Goal: Information Seeking & Learning: Learn about a topic

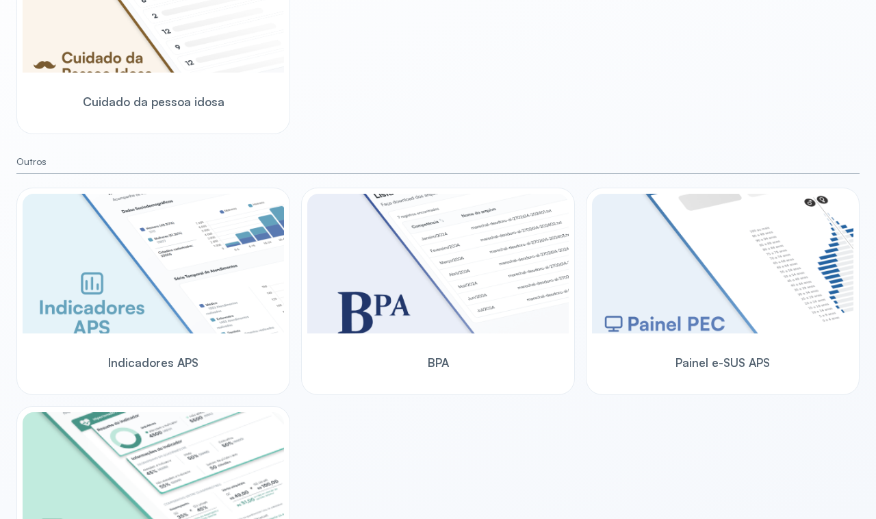
scroll to position [799, 0]
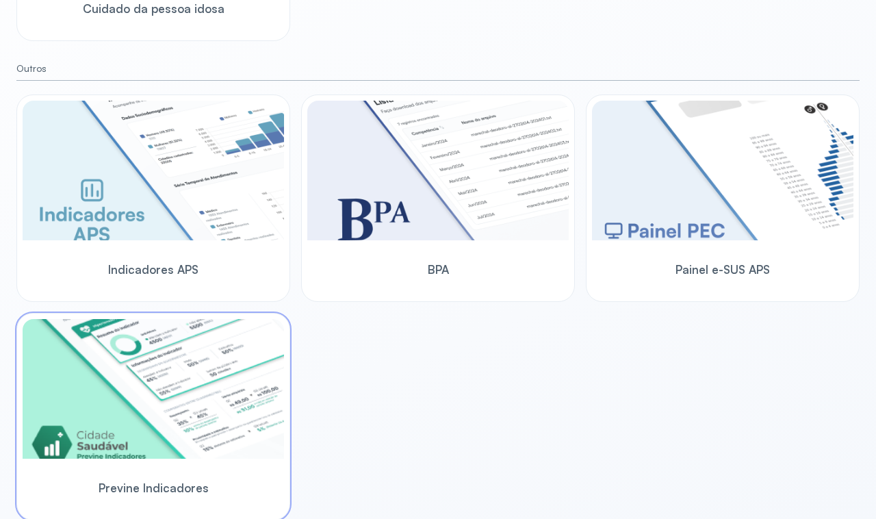
click at [220, 381] on img at bounding box center [153, 389] width 261 height 140
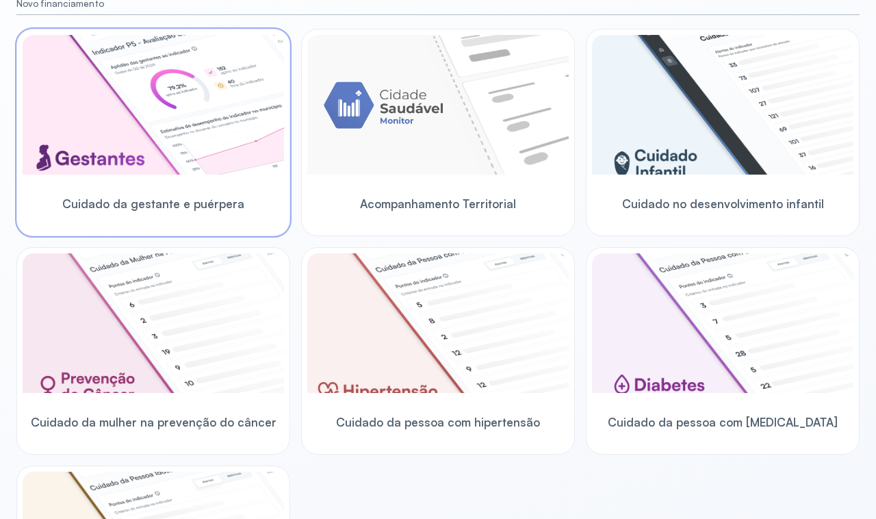
scroll to position [171, 0]
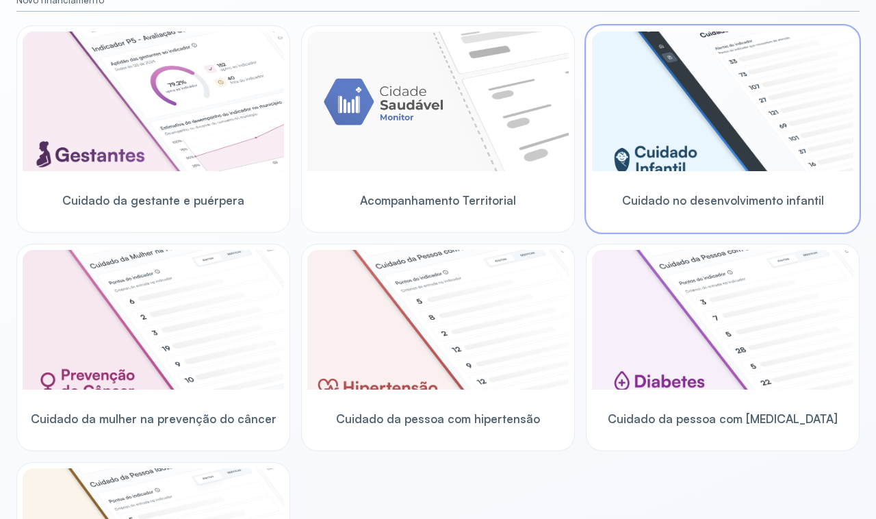
click at [691, 118] on img at bounding box center [722, 101] width 261 height 140
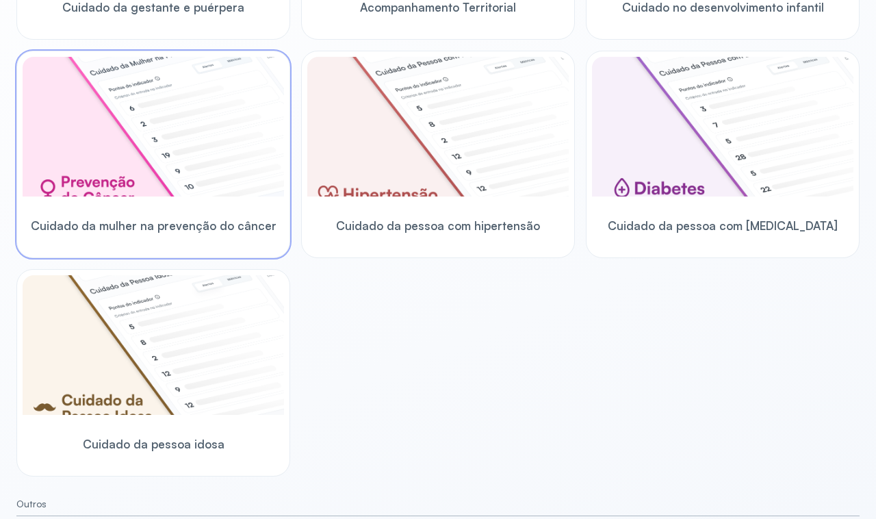
scroll to position [286, 0]
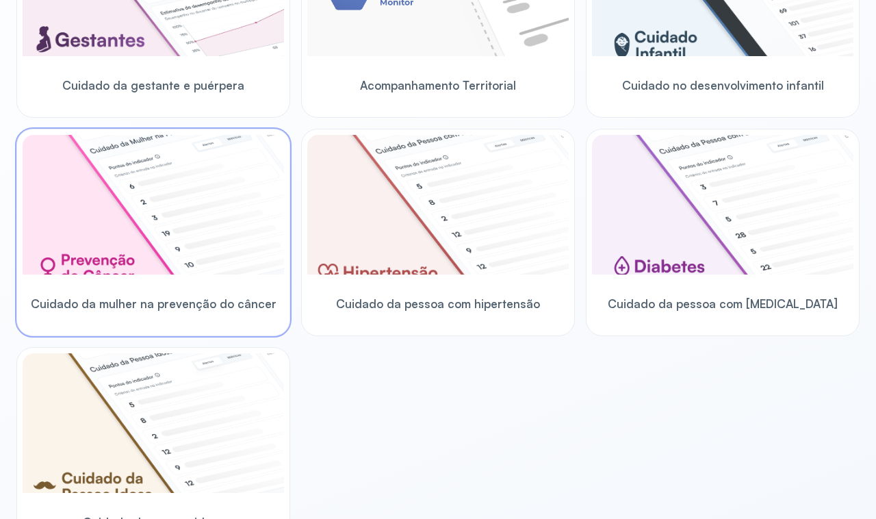
click at [188, 234] on img at bounding box center [153, 205] width 261 height 140
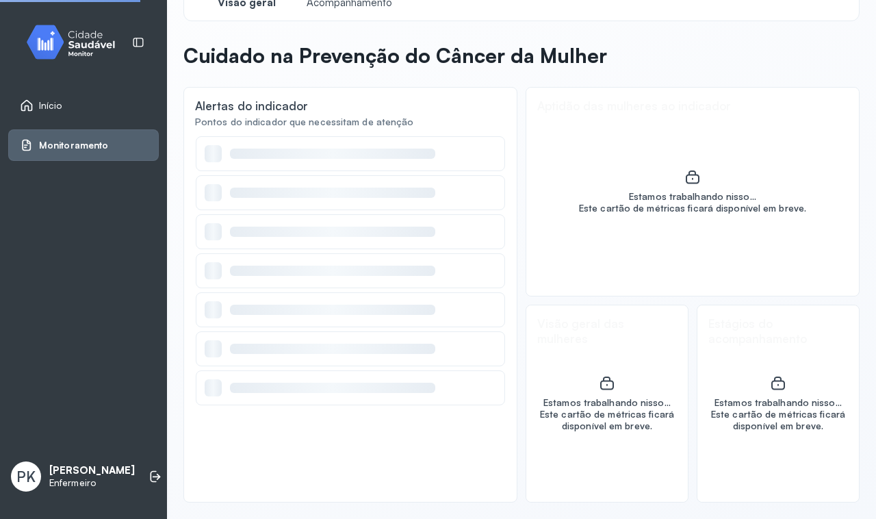
scroll to position [31, 0]
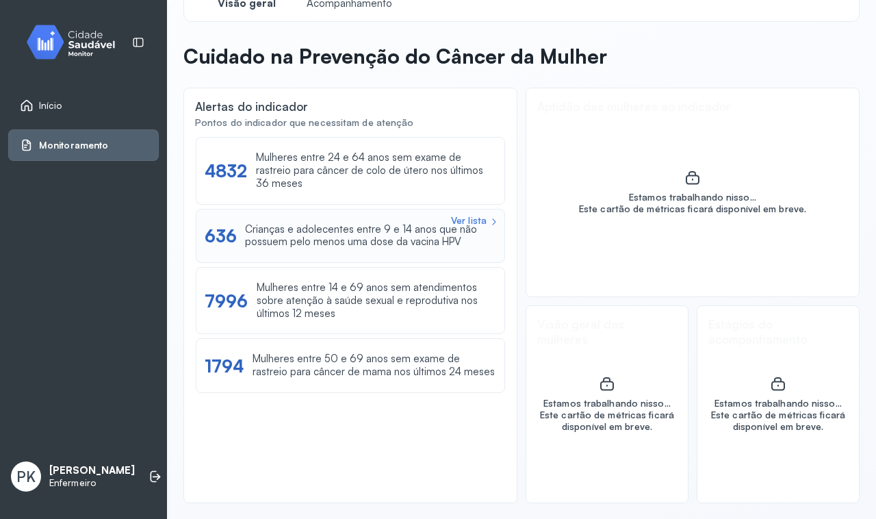
click at [238, 237] on div "Ver lista 636 Crianças e adolecentes entre 9 e 14 anos que não possuem pelo men…" at bounding box center [350, 236] width 291 height 26
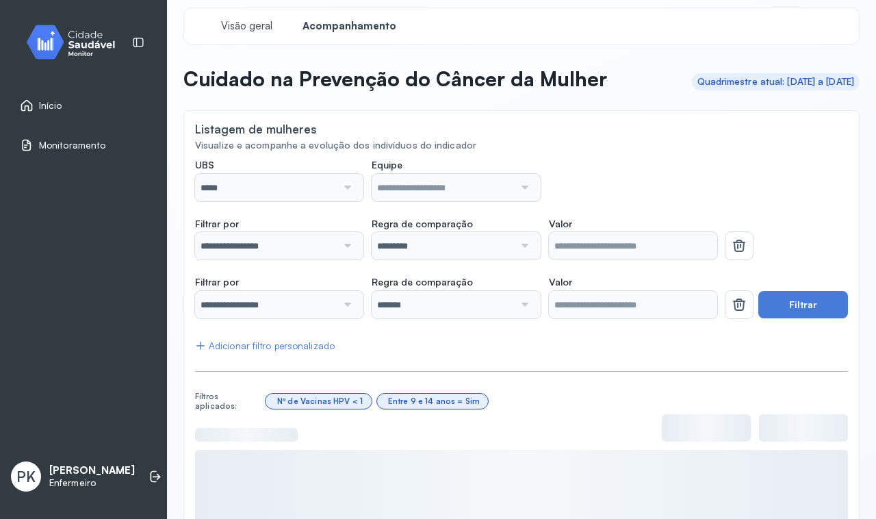
scroll to position [1, 0]
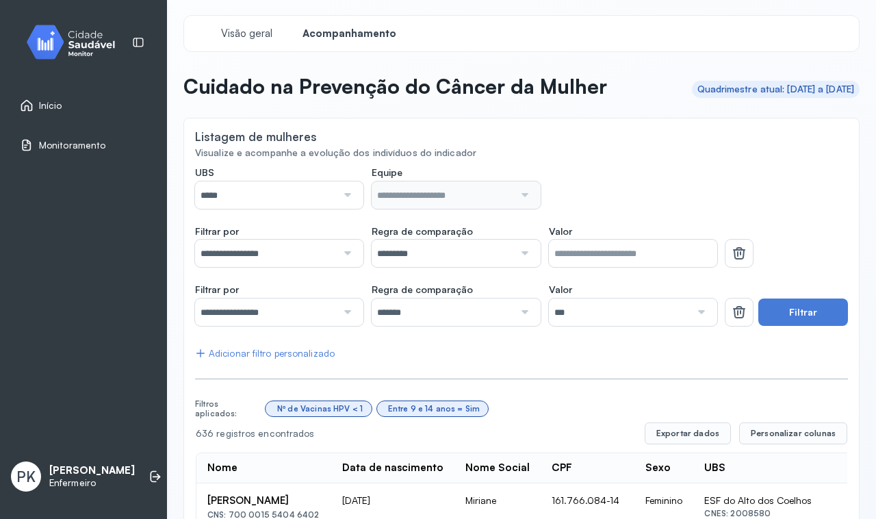
click at [340, 192] on div at bounding box center [346, 194] width 18 height 27
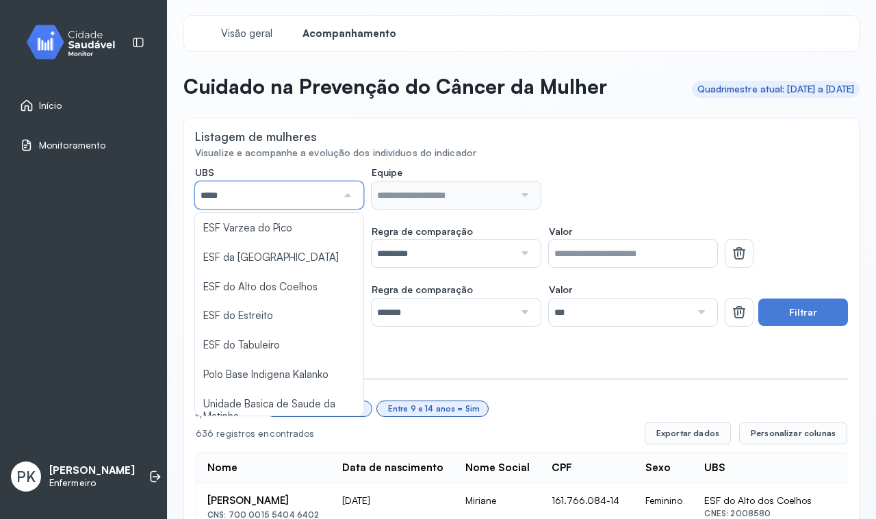
scroll to position [173, 0]
type input "*****"
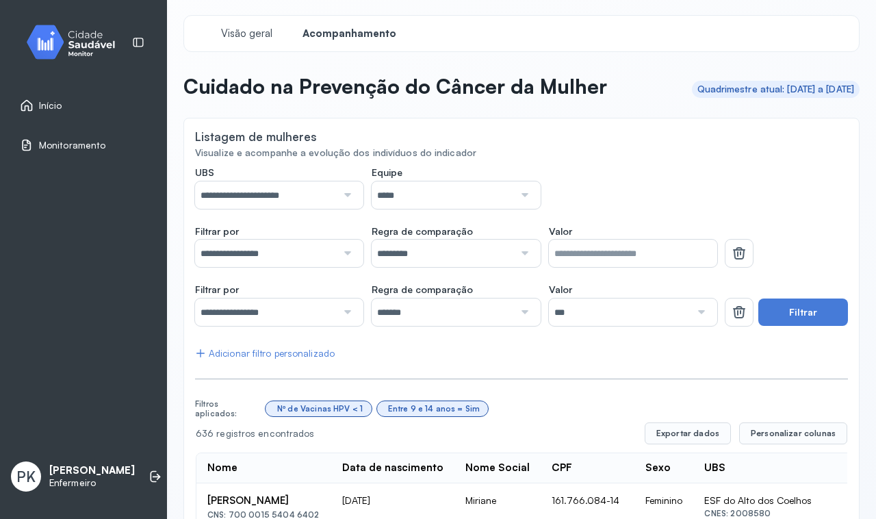
click at [588, 172] on div "**********" at bounding box center [456, 187] width 522 height 42
click at [789, 315] on button "Filtrar" at bounding box center [803, 311] width 90 height 27
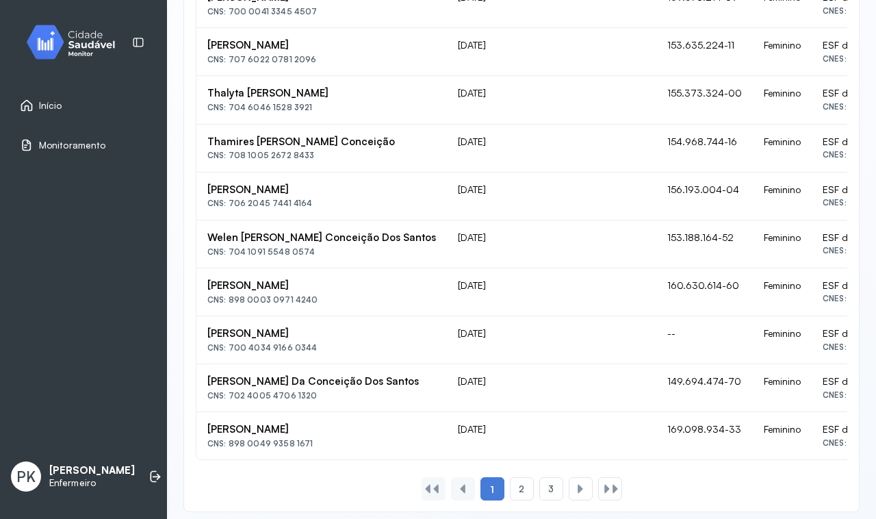
scroll to position [1009, 0]
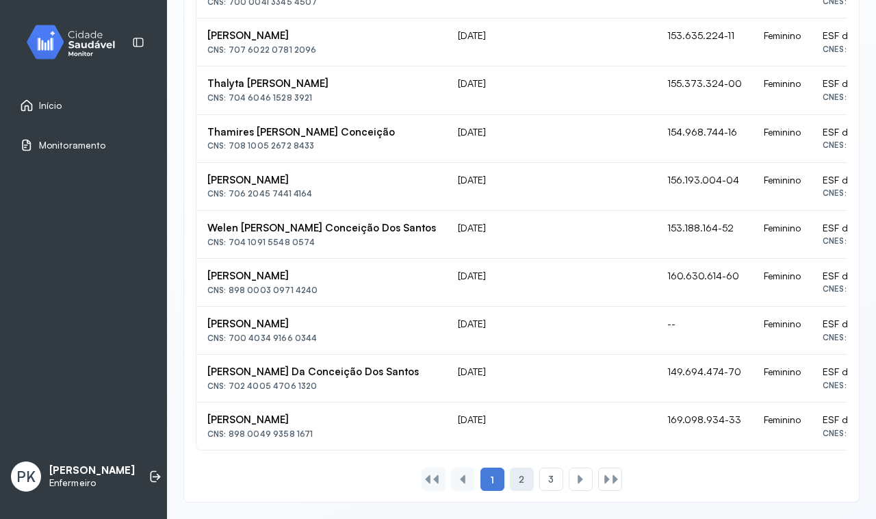
click at [517, 488] on div "2" at bounding box center [522, 478] width 24 height 23
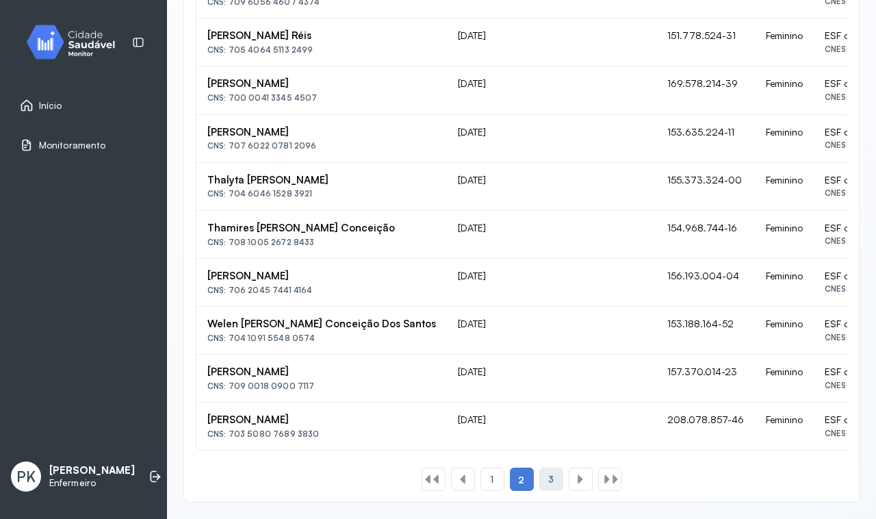
click at [548, 480] on div "3" at bounding box center [551, 478] width 24 height 23
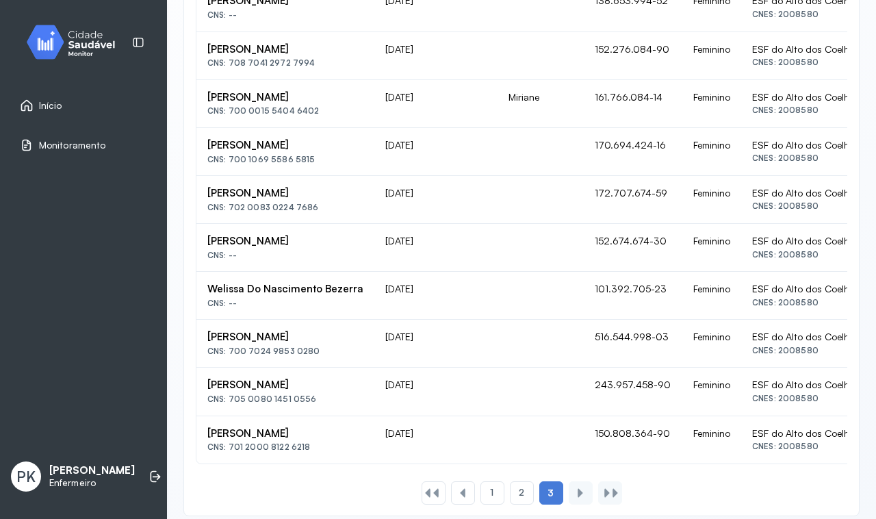
scroll to position [720, 0]
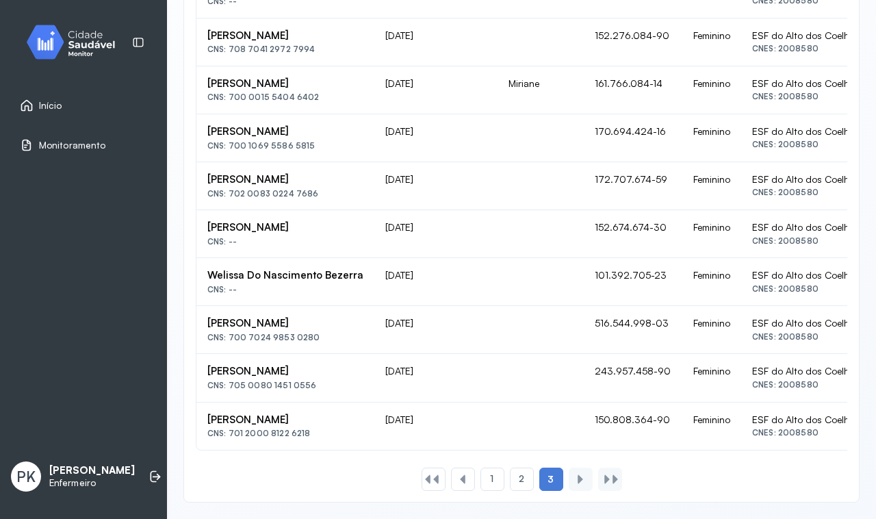
click at [575, 481] on div at bounding box center [580, 478] width 11 height 11
click at [519, 484] on span "2" at bounding box center [521, 479] width 5 height 12
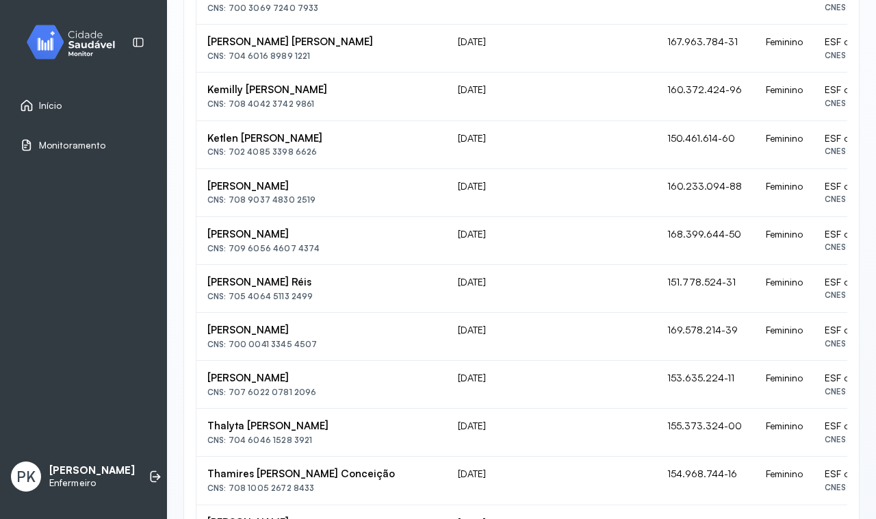
scroll to position [1009, 0]
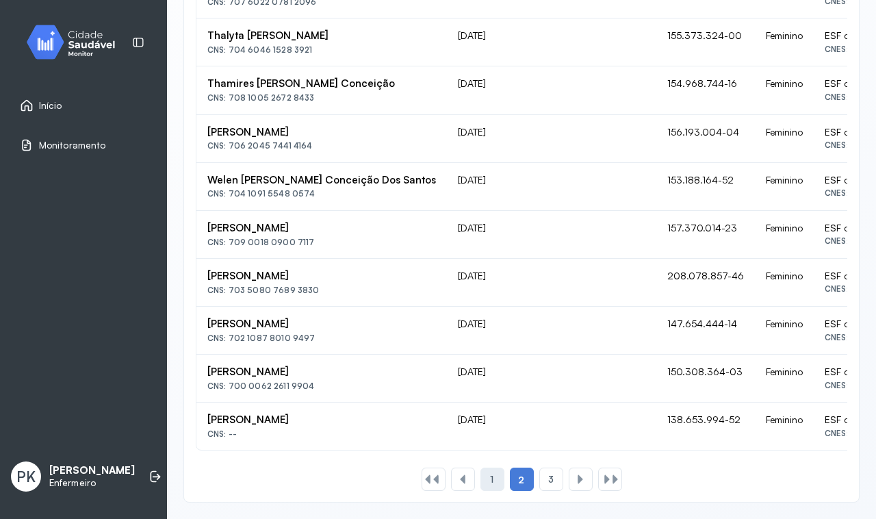
click at [491, 478] on div "1" at bounding box center [492, 478] width 24 height 23
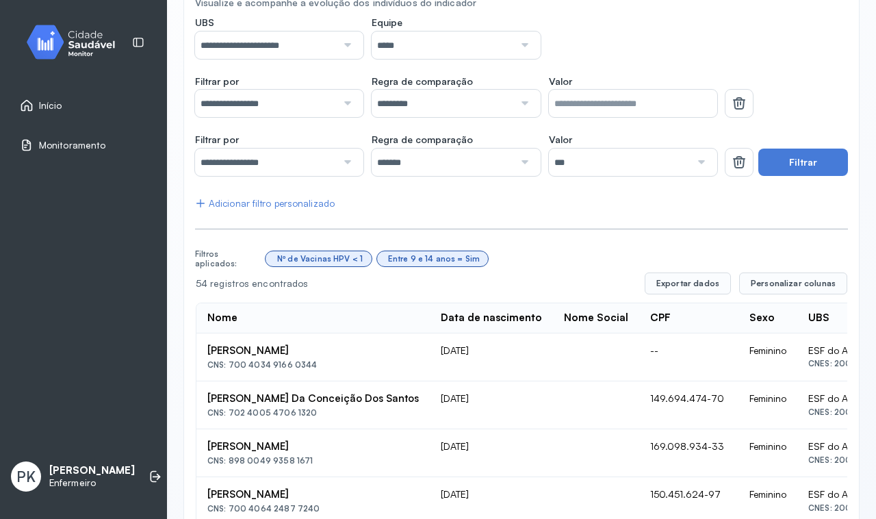
scroll to position [0, 0]
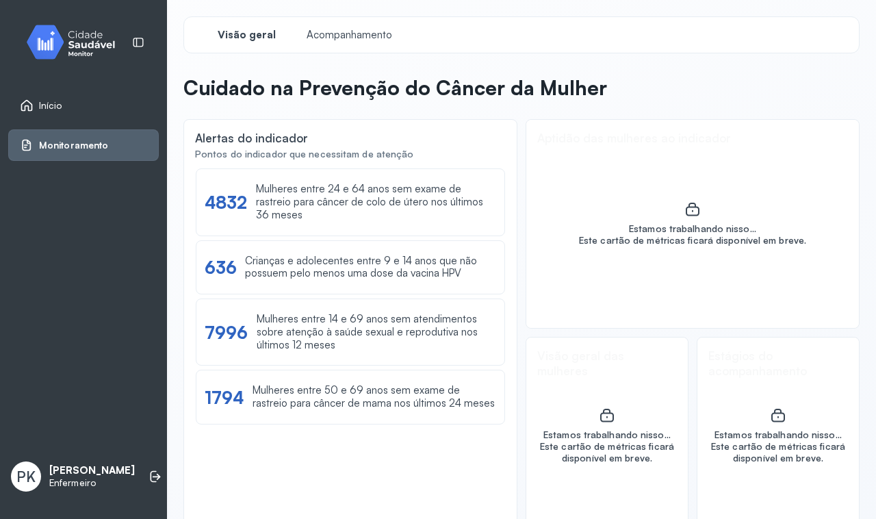
click at [39, 103] on span "Início" at bounding box center [50, 106] width 23 height 12
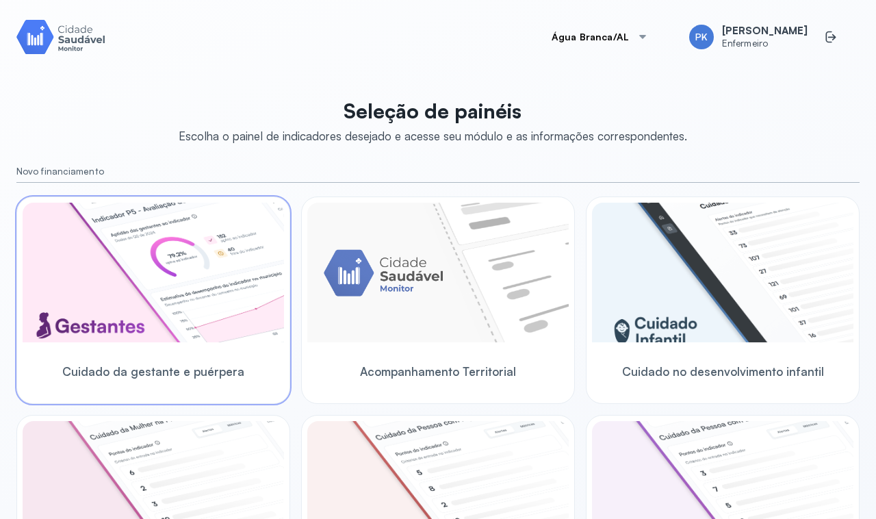
click at [141, 276] on img at bounding box center [153, 273] width 261 height 140
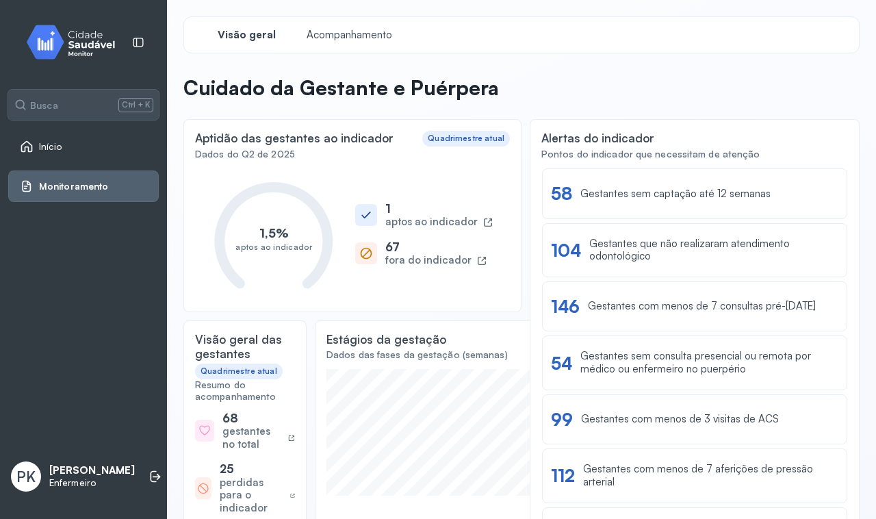
click at [439, 229] on div "1 aptos ao indicador 67 fora do indicador" at bounding box center [424, 234] width 138 height 66
click at [438, 224] on div "aptos ao indicador" at bounding box center [431, 222] width 92 height 13
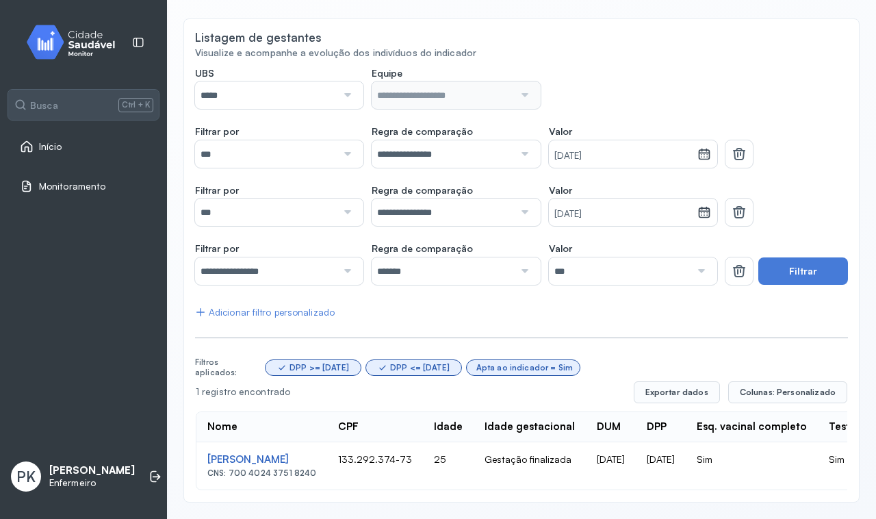
scroll to position [138, 0]
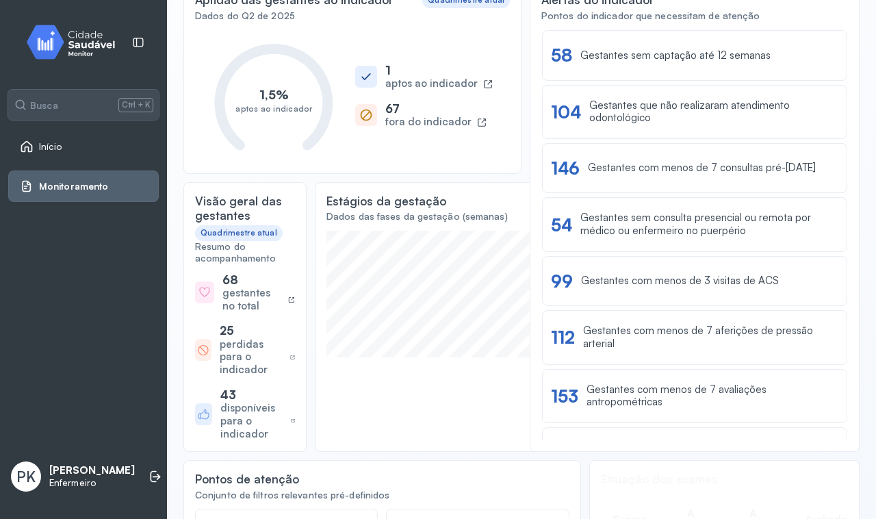
click at [477, 124] on icon at bounding box center [482, 123] width 10 height 10
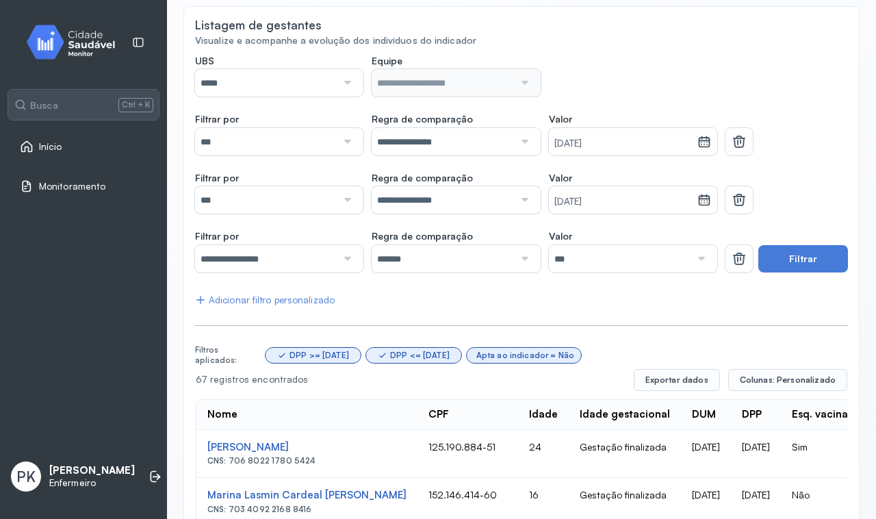
click at [323, 87] on input "*****" at bounding box center [266, 82] width 142 height 27
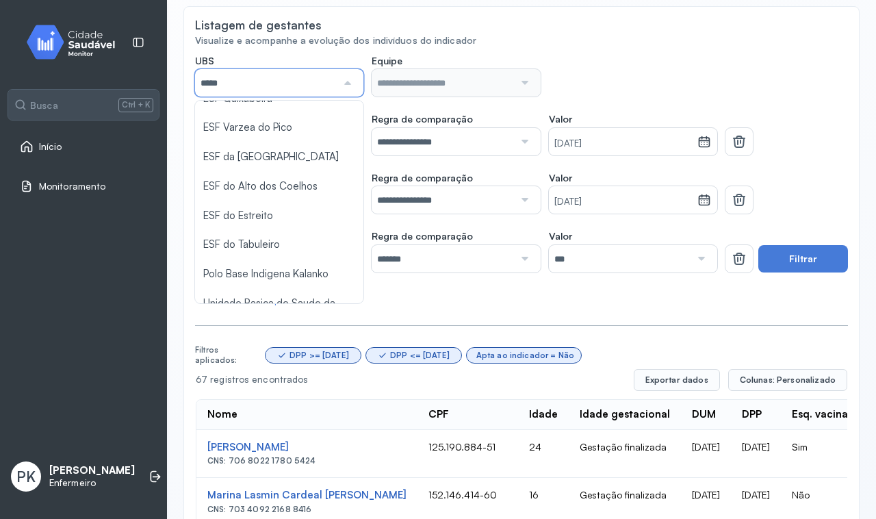
scroll to position [173, 0]
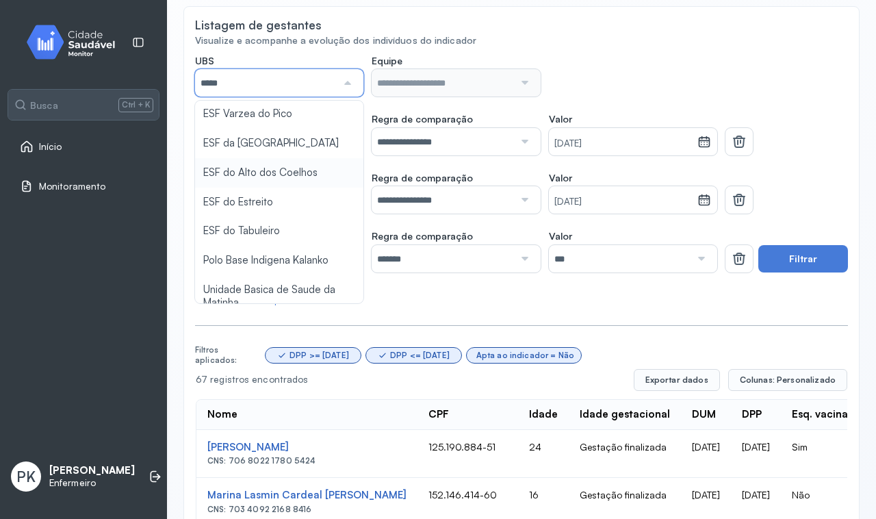
type input "*****"
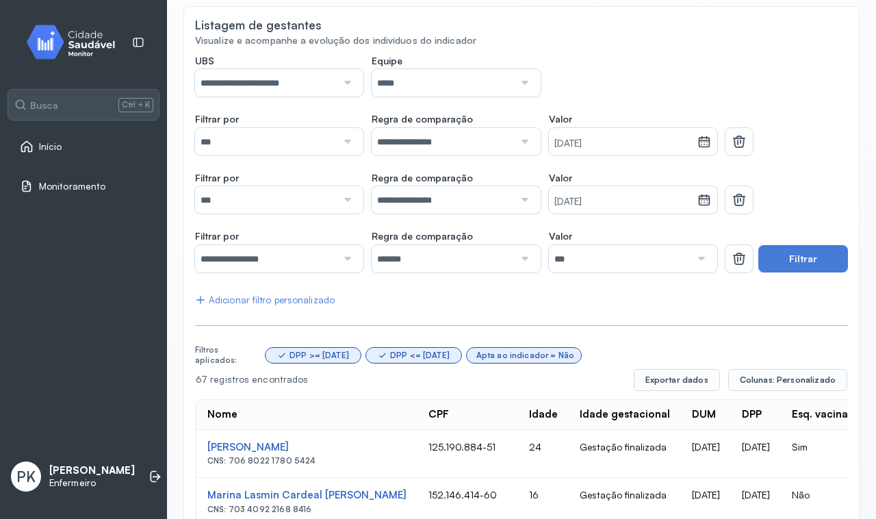
click at [784, 257] on button "Filtrar" at bounding box center [803, 258] width 90 height 27
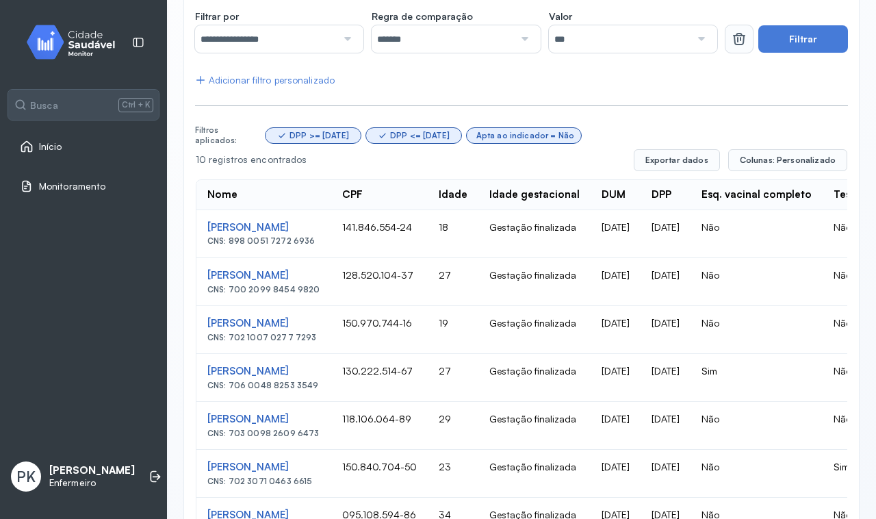
scroll to position [426, 0]
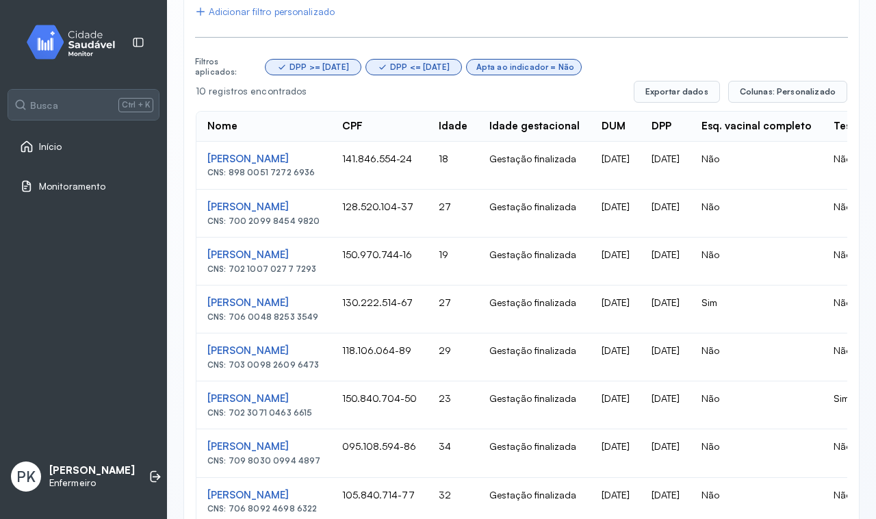
click at [781, 213] on td "Não" at bounding box center [756, 214] width 132 height 48
click at [271, 206] on div "[PERSON_NAME]" at bounding box center [263, 206] width 113 height 13
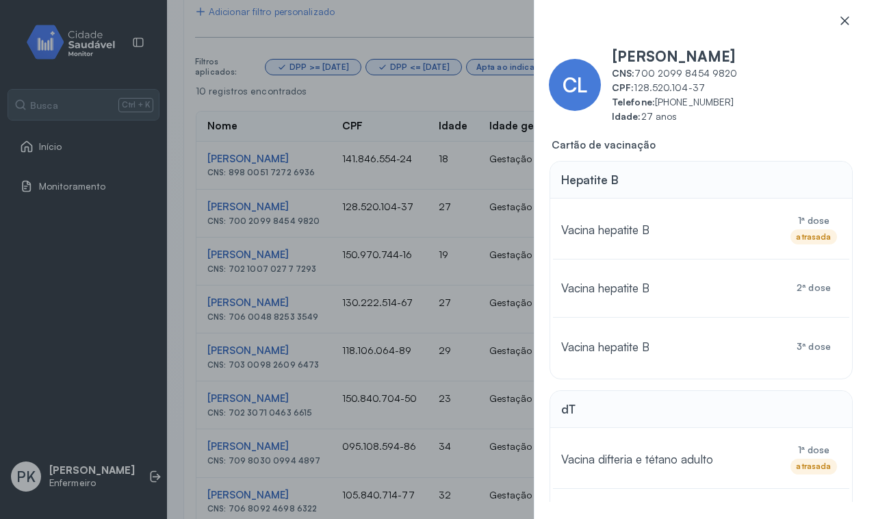
click at [845, 21] on icon at bounding box center [844, 20] width 8 height 8
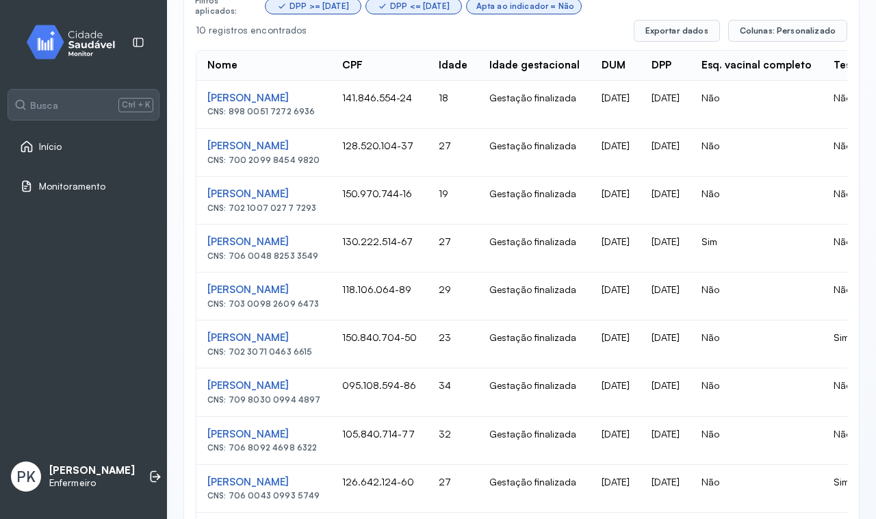
scroll to position [486, 0]
drag, startPoint x: 207, startPoint y: 156, endPoint x: 330, endPoint y: 157, distance: 122.5
click at [320, 157] on div "CNS: 700 2099 8454 9820" at bounding box center [263, 161] width 113 height 10
drag, startPoint x: 392, startPoint y: 146, endPoint x: 460, endPoint y: 148, distance: 68.5
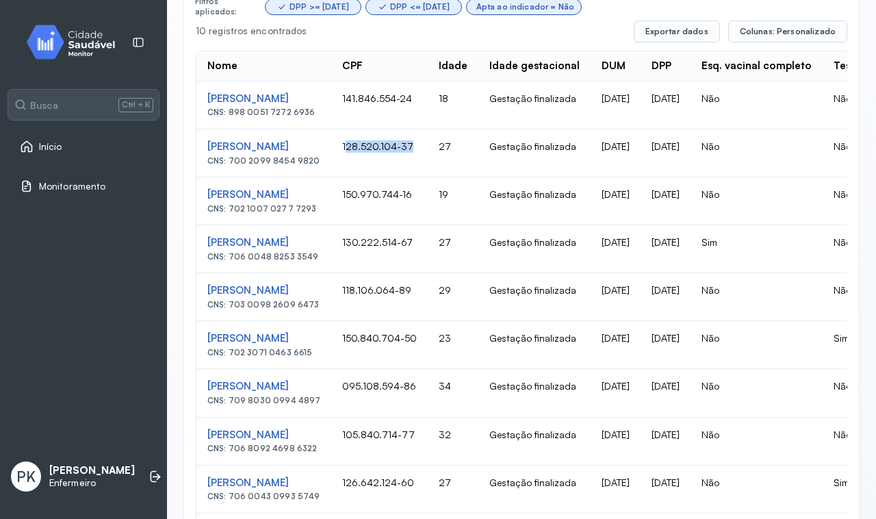
click at [428, 148] on td "128.520.104-37" at bounding box center [379, 153] width 96 height 48
click at [428, 154] on td "128.520.104-37" at bounding box center [379, 153] width 96 height 48
drag, startPoint x: 387, startPoint y: 148, endPoint x: 465, endPoint y: 152, distance: 78.1
click at [428, 152] on td "128.520.104-37" at bounding box center [379, 153] width 96 height 48
copy td "128.520.104-37"
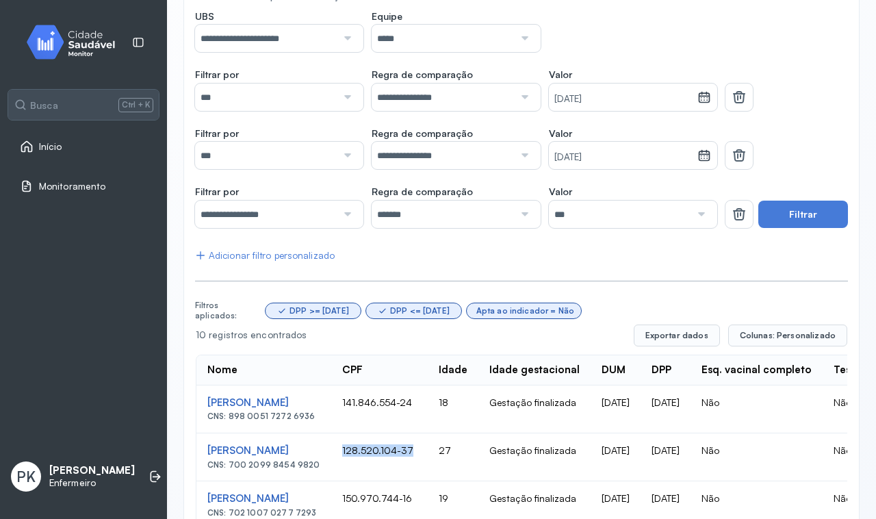
scroll to position [0, 0]
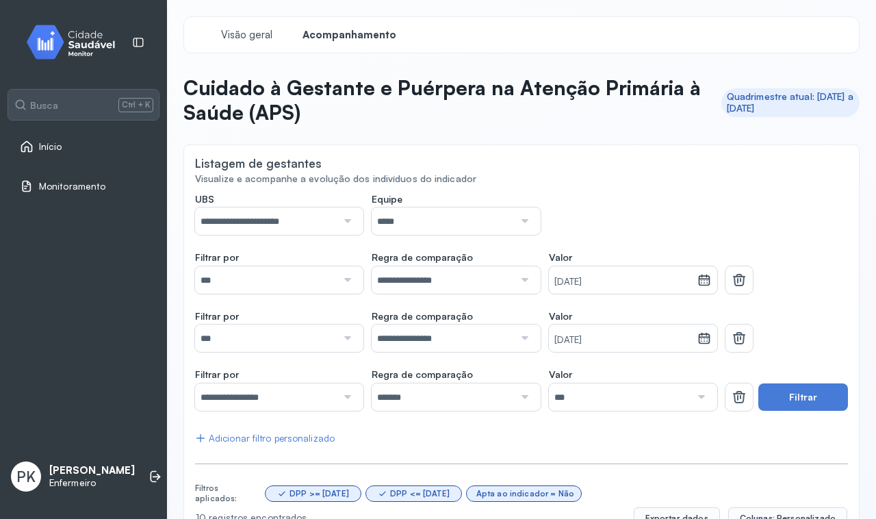
click at [73, 152] on link "Início" at bounding box center [83, 147] width 127 height 14
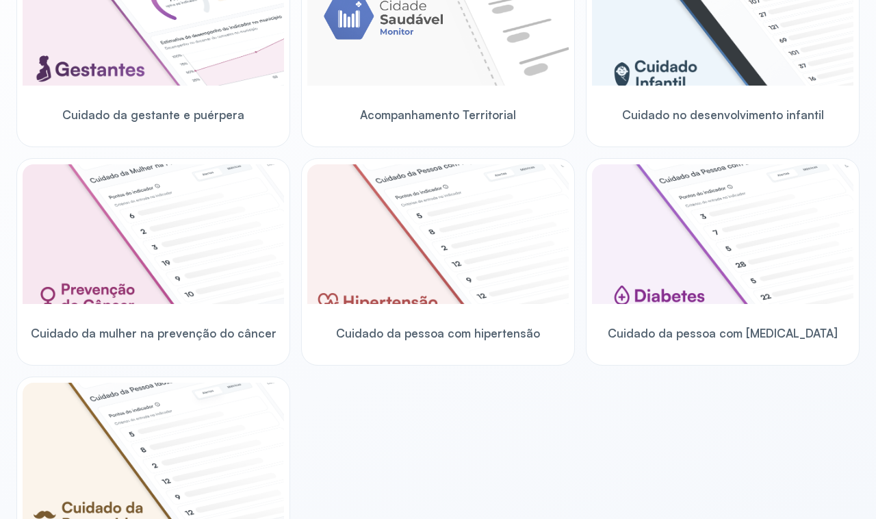
scroll to position [513, 0]
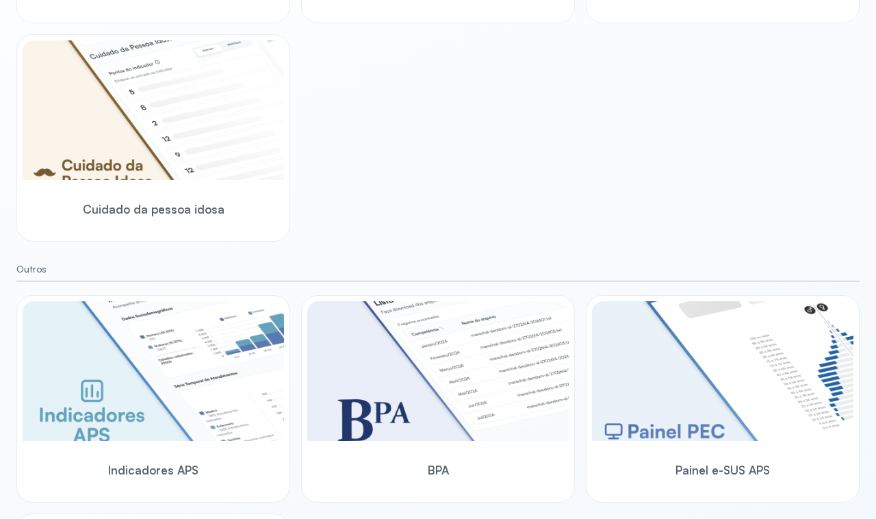
click at [73, 155] on img at bounding box center [153, 110] width 261 height 140
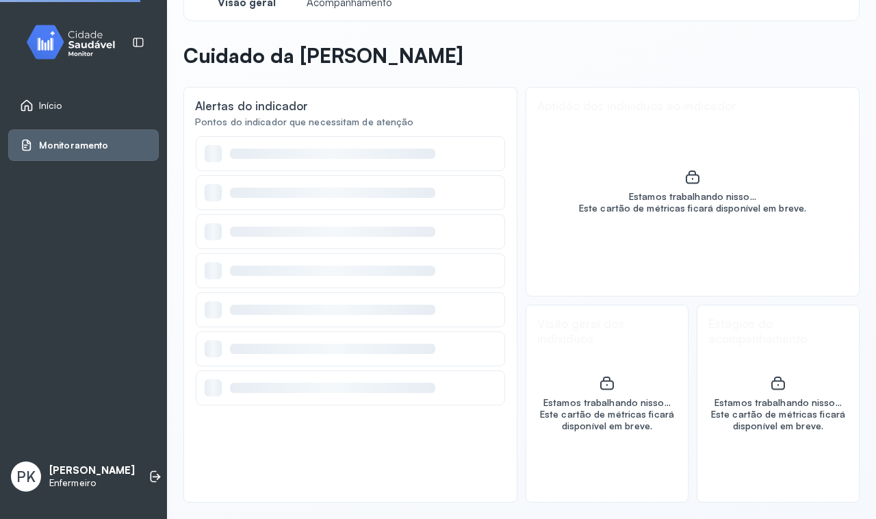
scroll to position [31, 0]
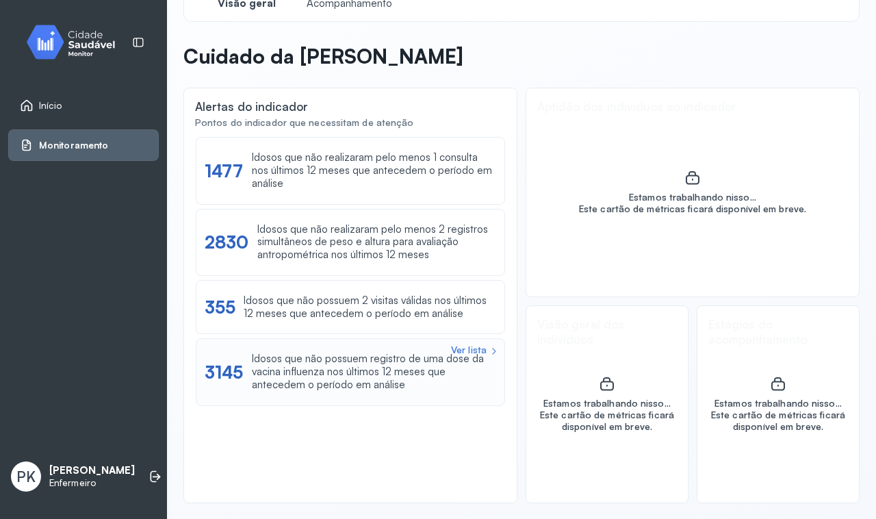
click at [422, 370] on div "Idosos que não possuem registro de uma dose da vacina influenza nos últimos 12 …" at bounding box center [374, 371] width 244 height 38
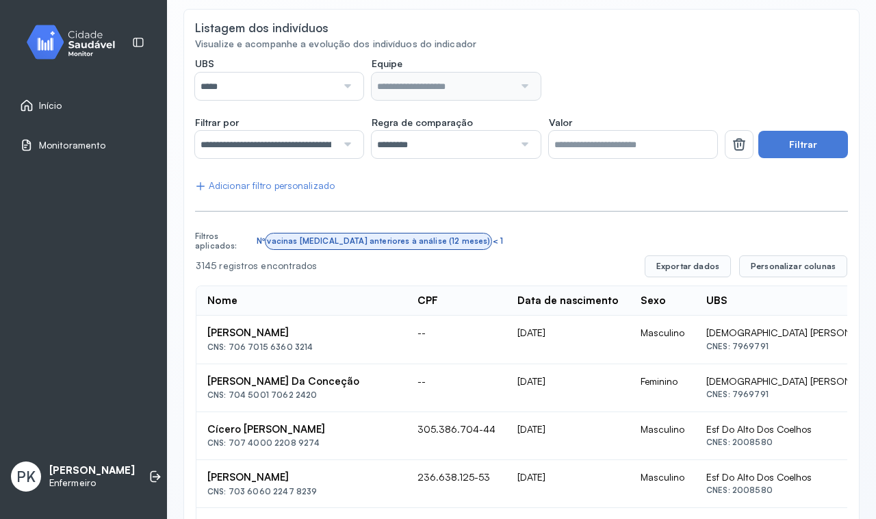
scroll to position [86, 0]
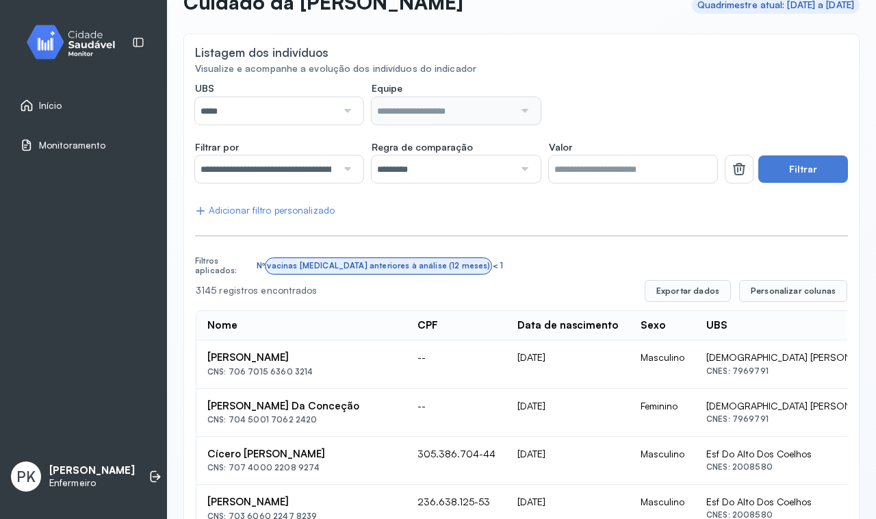
click at [339, 107] on div at bounding box center [346, 110] width 18 height 27
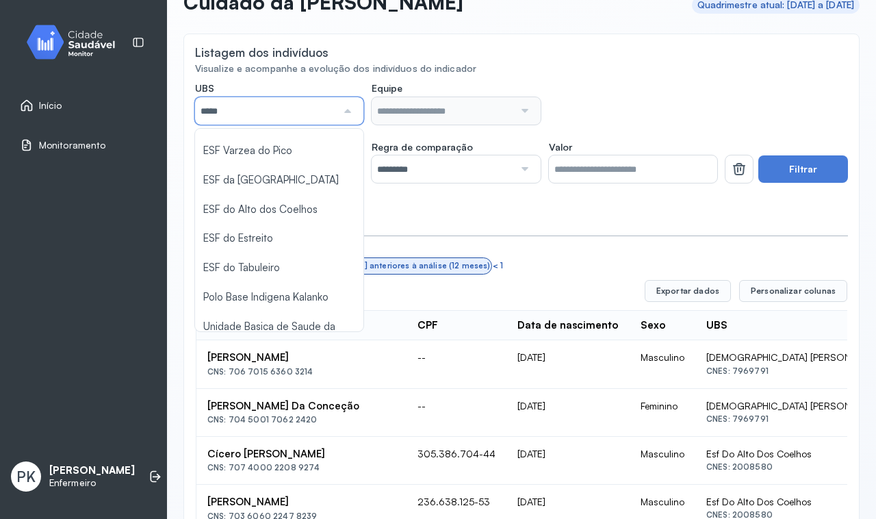
scroll to position [171, 0]
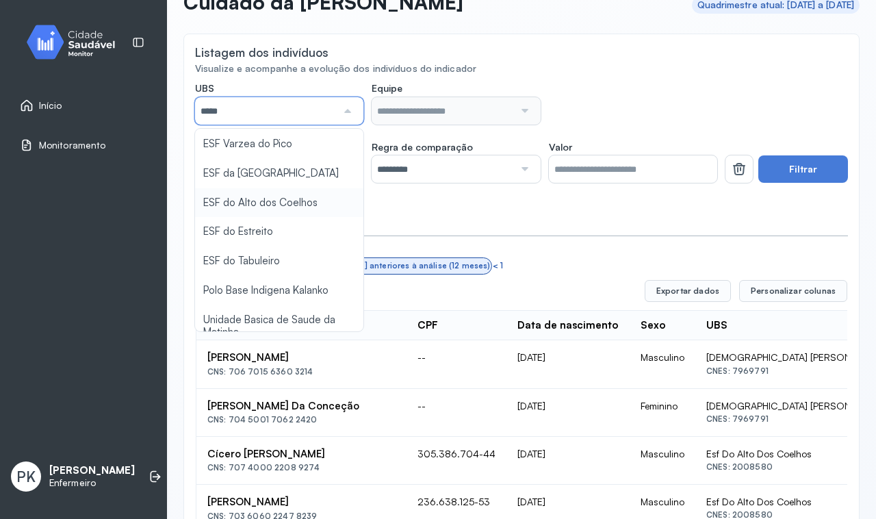
type input "*****"
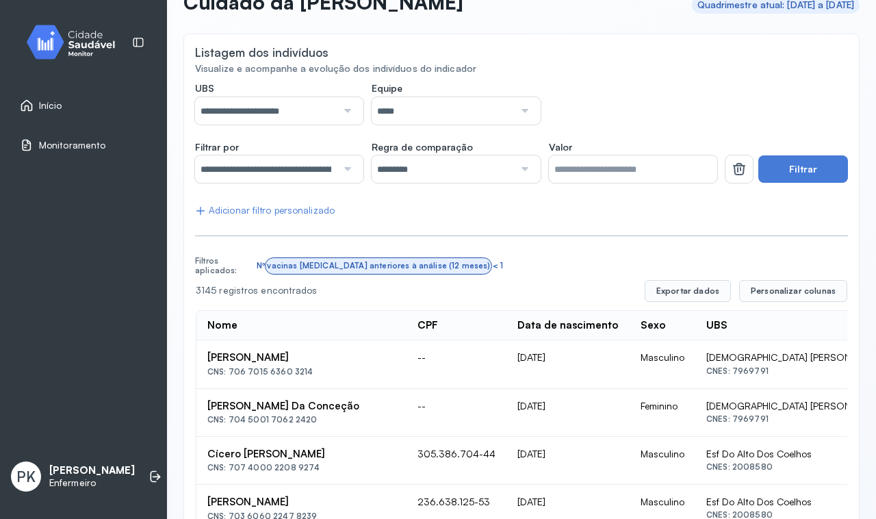
click at [792, 168] on button "Filtrar" at bounding box center [803, 168] width 90 height 27
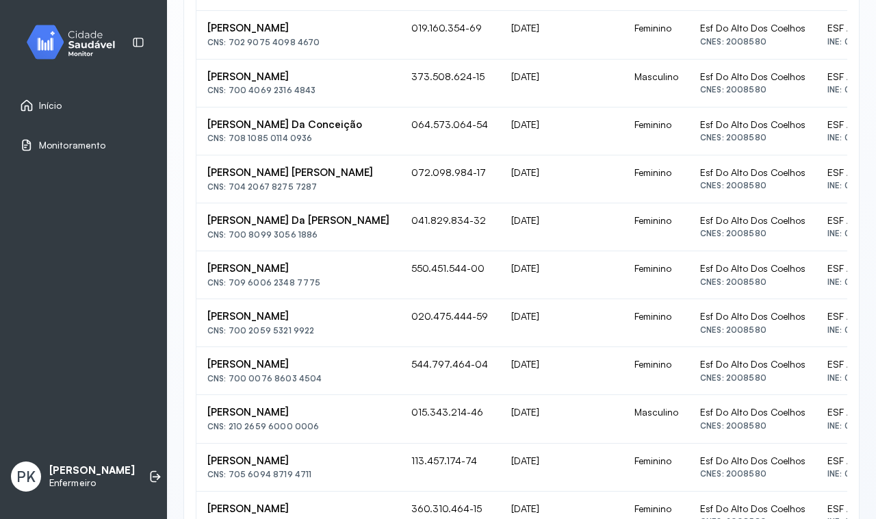
scroll to position [951, 0]
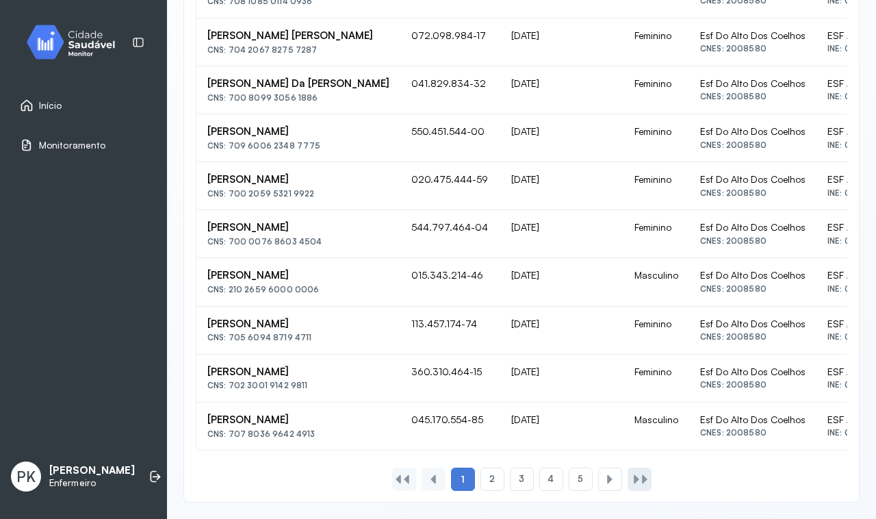
click at [640, 484] on div at bounding box center [644, 478] width 11 height 11
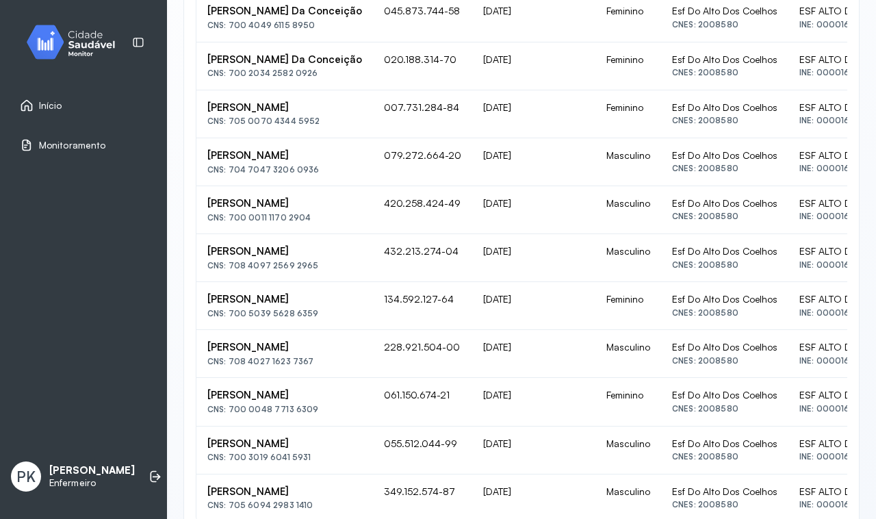
scroll to position [346, 0]
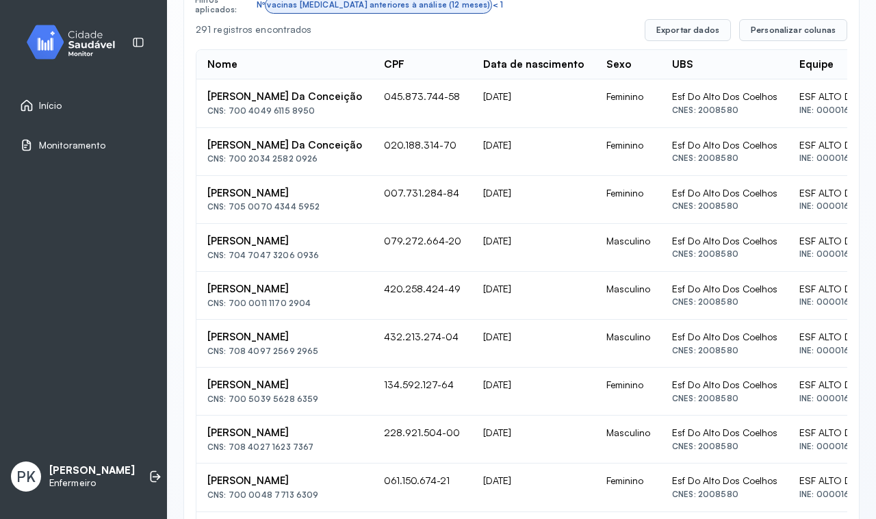
click at [293, 148] on div "[PERSON_NAME] Da Conceição" at bounding box center [284, 145] width 155 height 13
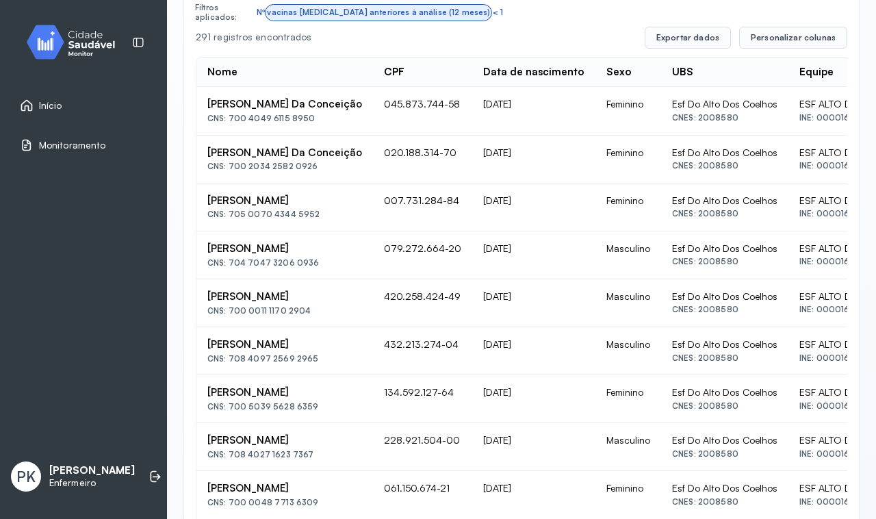
scroll to position [517, 0]
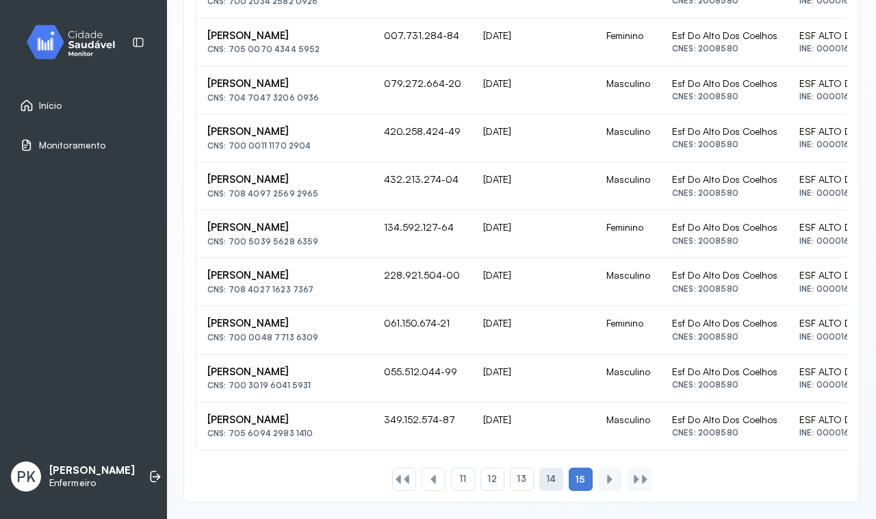
click at [546, 480] on span "14" at bounding box center [551, 479] width 10 height 12
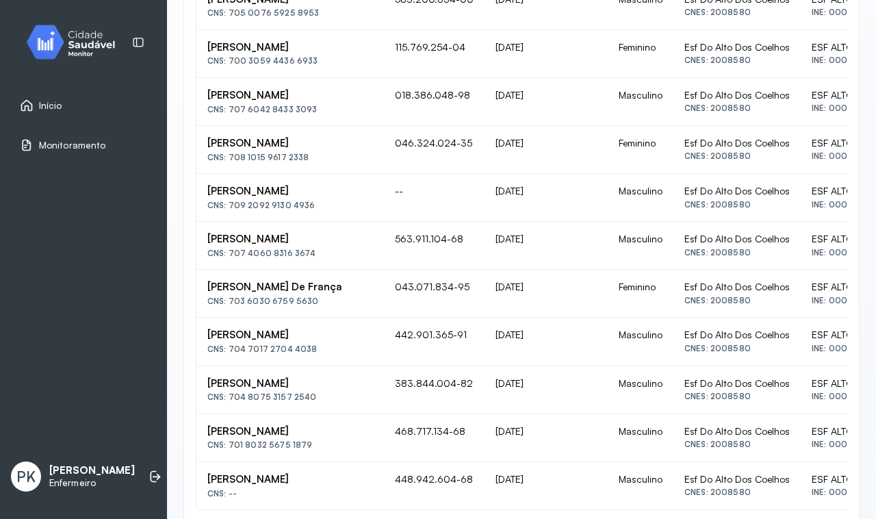
scroll to position [951, 0]
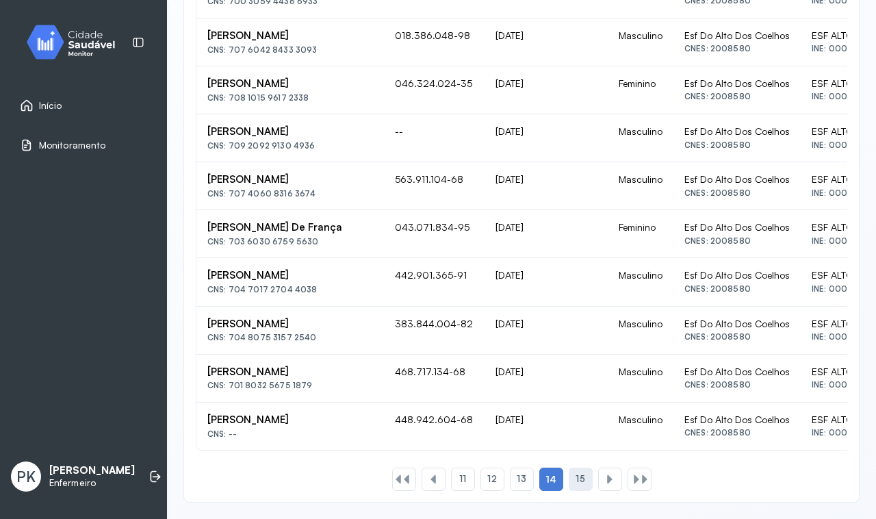
click at [575, 477] on span "15" at bounding box center [579, 479] width 9 height 12
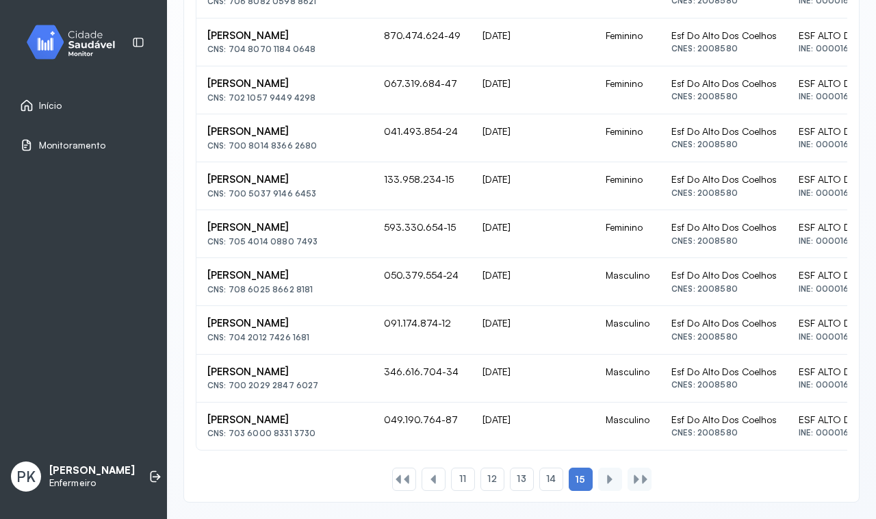
scroll to position [517, 0]
click at [604, 479] on div at bounding box center [609, 478] width 11 height 11
click at [546, 483] on span "14" at bounding box center [551, 479] width 10 height 12
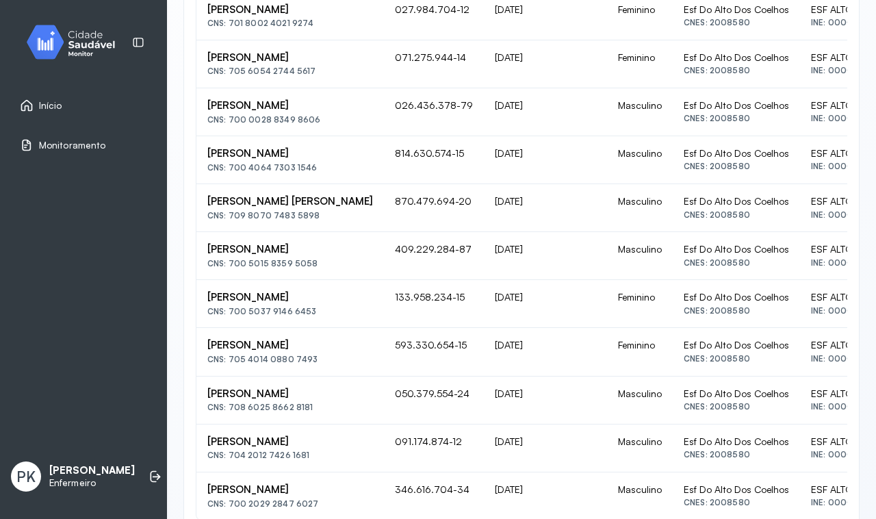
scroll to position [951, 0]
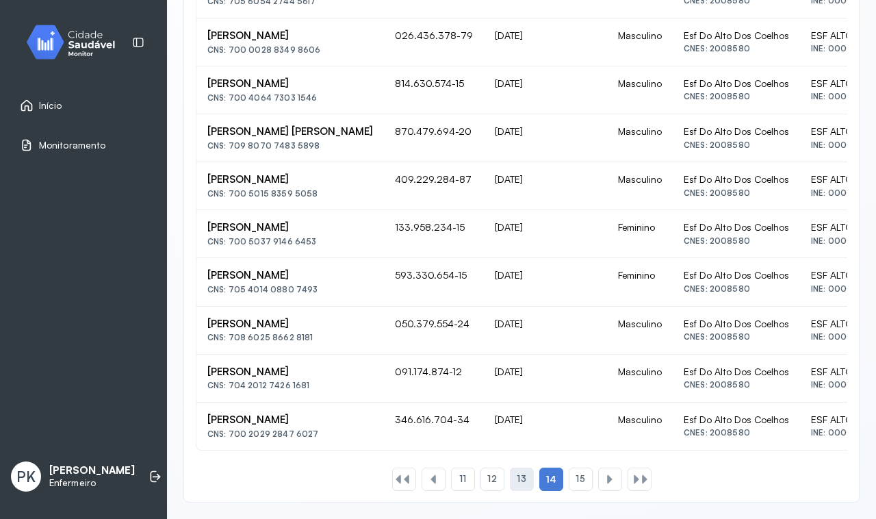
click at [517, 480] on span "13" at bounding box center [521, 479] width 9 height 12
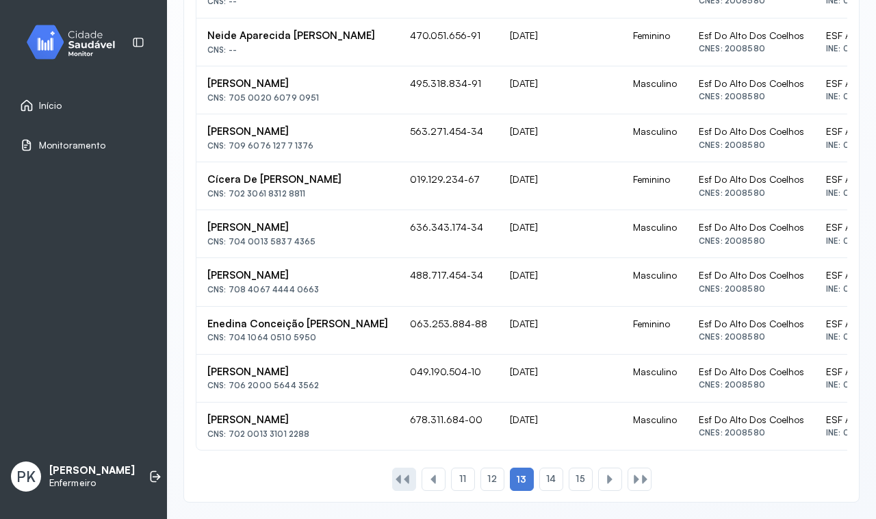
click at [398, 486] on div at bounding box center [404, 478] width 24 height 23
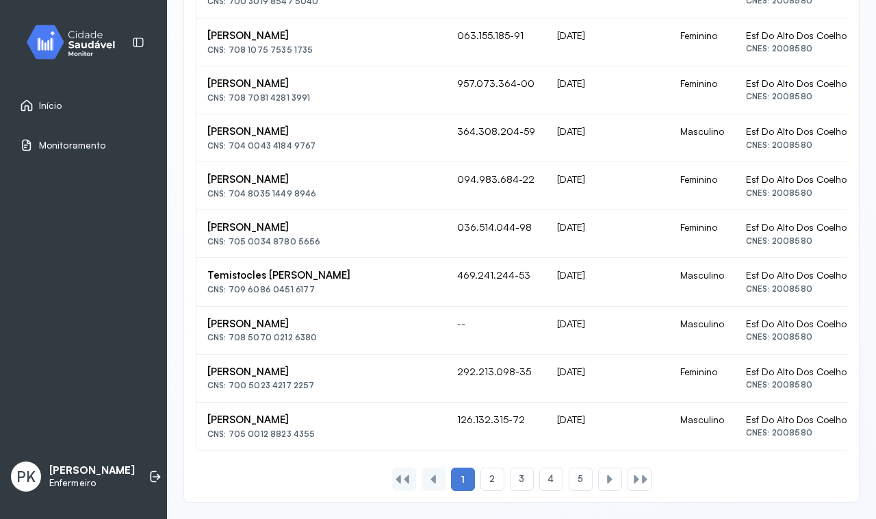
click at [425, 486] on div at bounding box center [433, 478] width 24 height 23
drag, startPoint x: 230, startPoint y: 278, endPoint x: 339, endPoint y: 287, distance: 109.9
click at [339, 287] on td "Temistocles Nunes Correia CNS: 709 6086 0451 6177" at bounding box center [321, 282] width 250 height 48
copy div "709 6086 0451 6177"
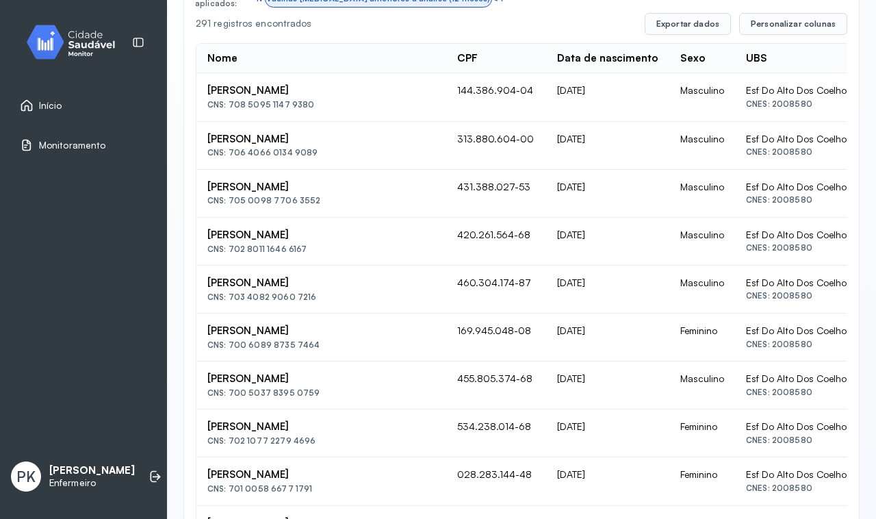
scroll to position [10, 0]
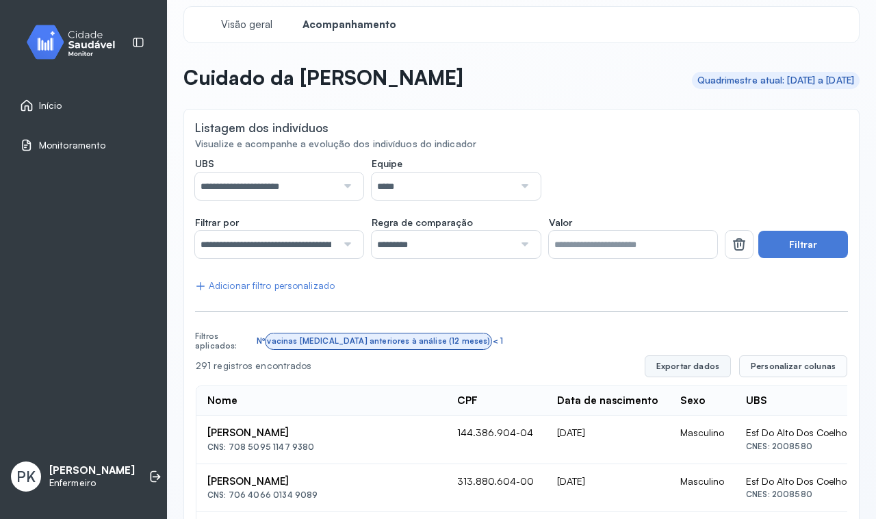
click at [689, 359] on button "Exportar dados" at bounding box center [688, 366] width 86 height 22
click at [807, 367] on span "Personalizar colunas" at bounding box center [793, 366] width 85 height 11
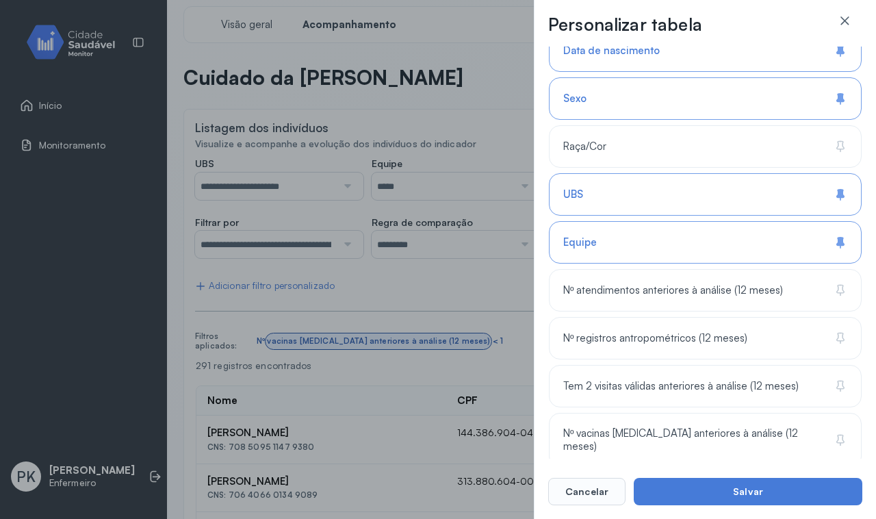
scroll to position [220, 0]
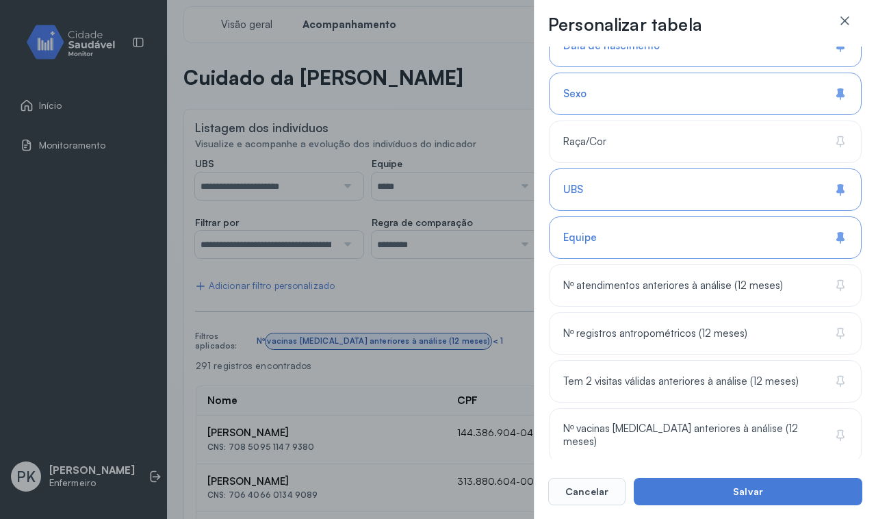
click at [828, 192] on div "UBS" at bounding box center [705, 189] width 313 height 42
click at [833, 239] on icon at bounding box center [840, 238] width 14 height 14
click at [836, 434] on icon at bounding box center [838, 434] width 5 height 9
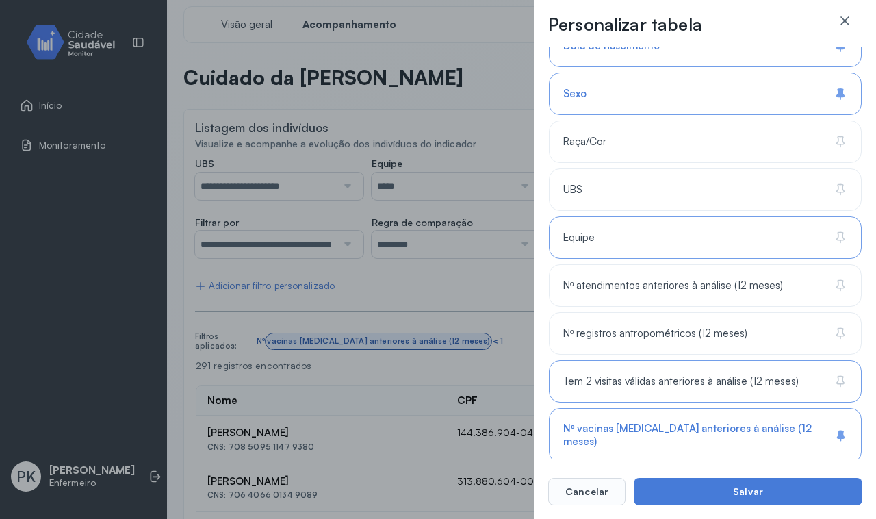
click at [833, 387] on icon at bounding box center [840, 381] width 14 height 14
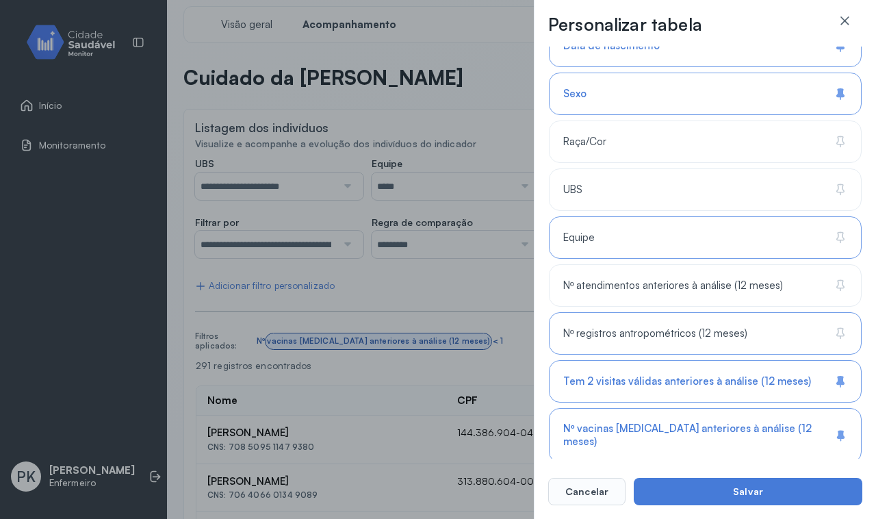
click at [833, 340] on icon at bounding box center [840, 333] width 14 height 14
click at [837, 289] on icon at bounding box center [840, 285] width 14 height 14
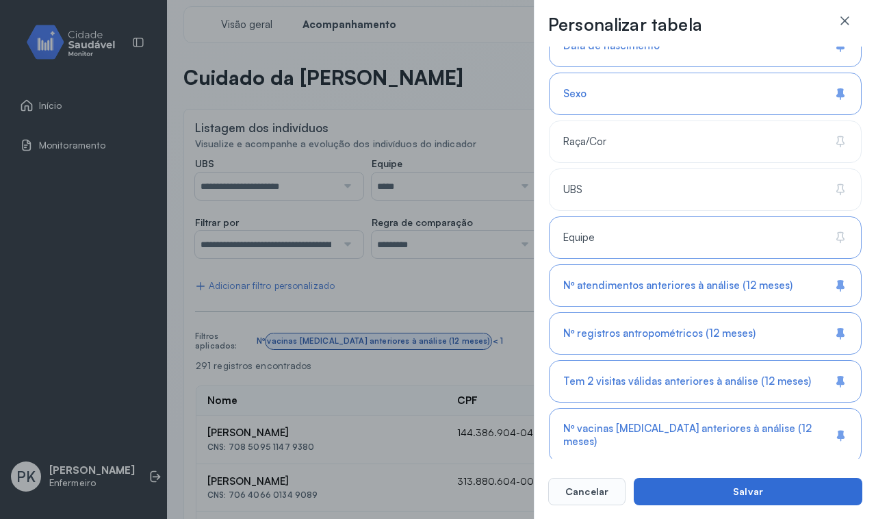
click at [727, 495] on button "Salvar" at bounding box center [748, 491] width 229 height 27
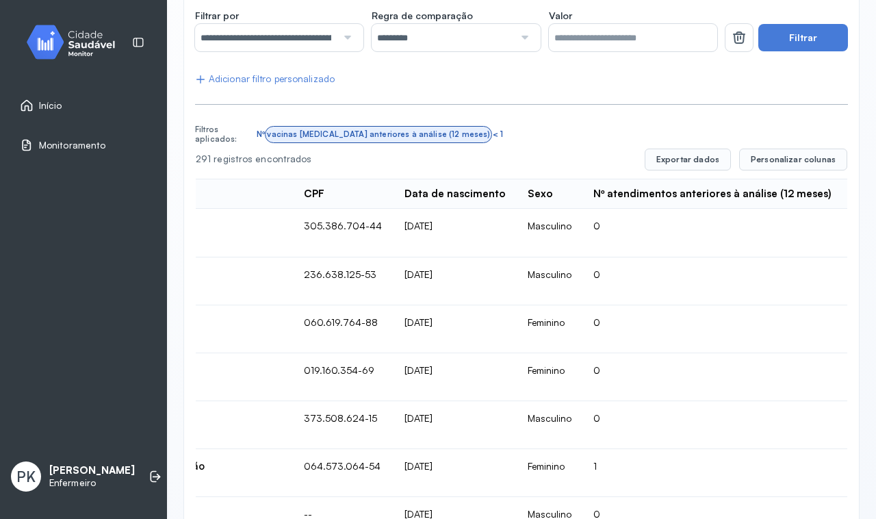
scroll to position [0, 0]
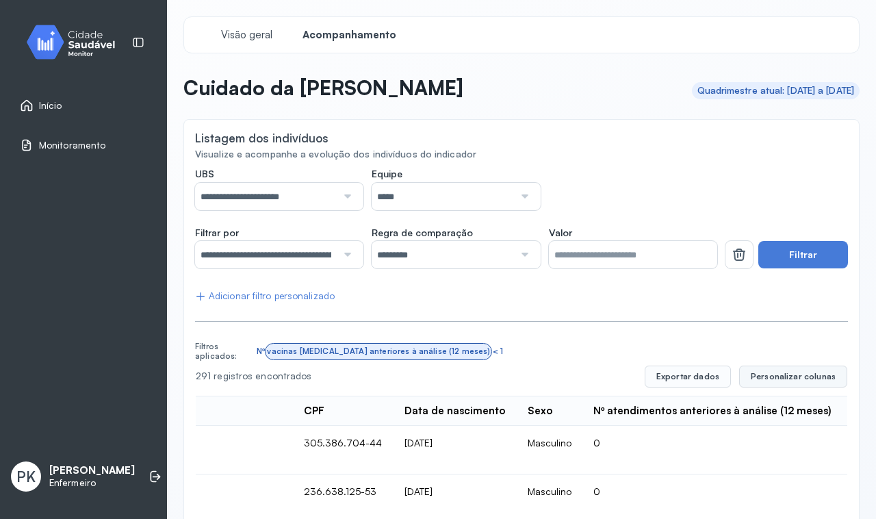
click at [765, 374] on span "Personalizar colunas" at bounding box center [793, 376] width 85 height 11
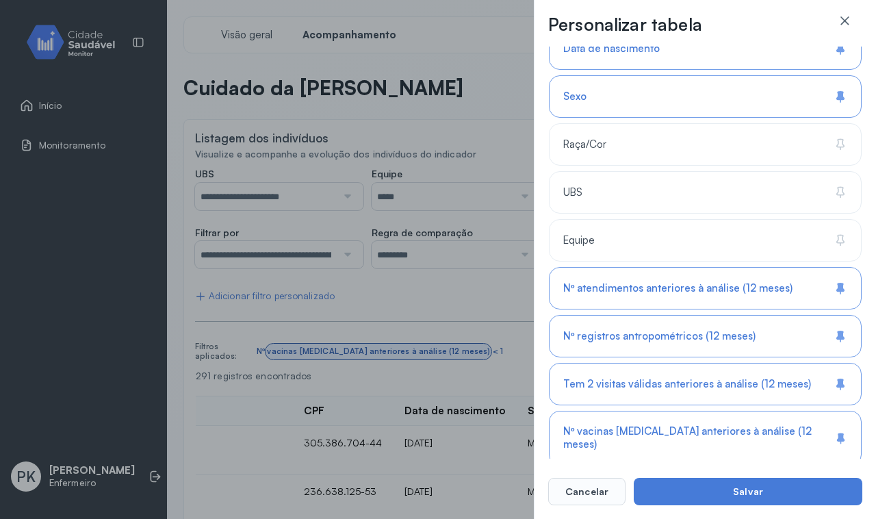
scroll to position [220, 0]
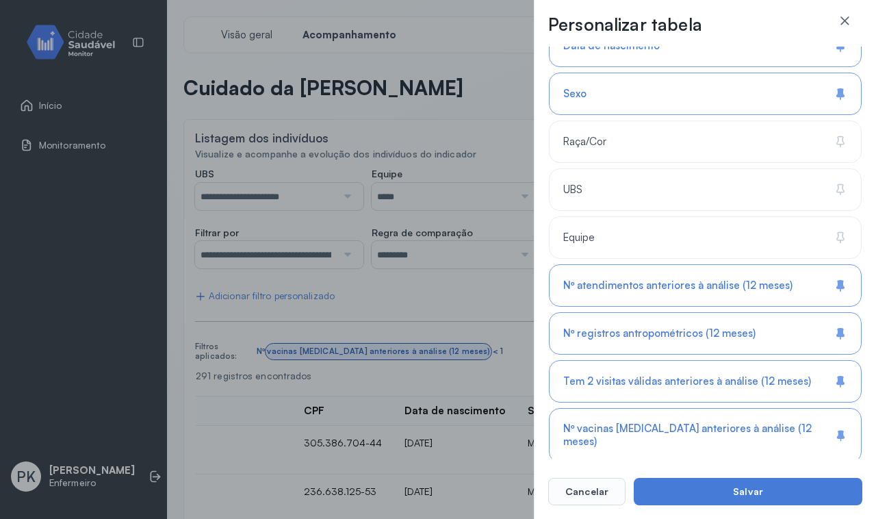
click at [836, 288] on icon at bounding box center [838, 284] width 5 height 9
click at [840, 332] on icon at bounding box center [842, 332] width 5 height 9
click at [838, 388] on icon at bounding box center [840, 381] width 14 height 14
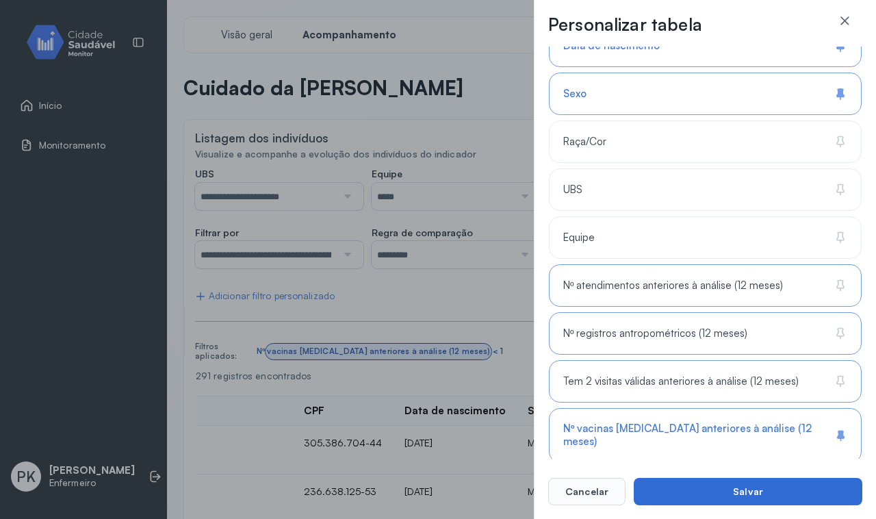
click at [772, 491] on button "Salvar" at bounding box center [748, 491] width 229 height 27
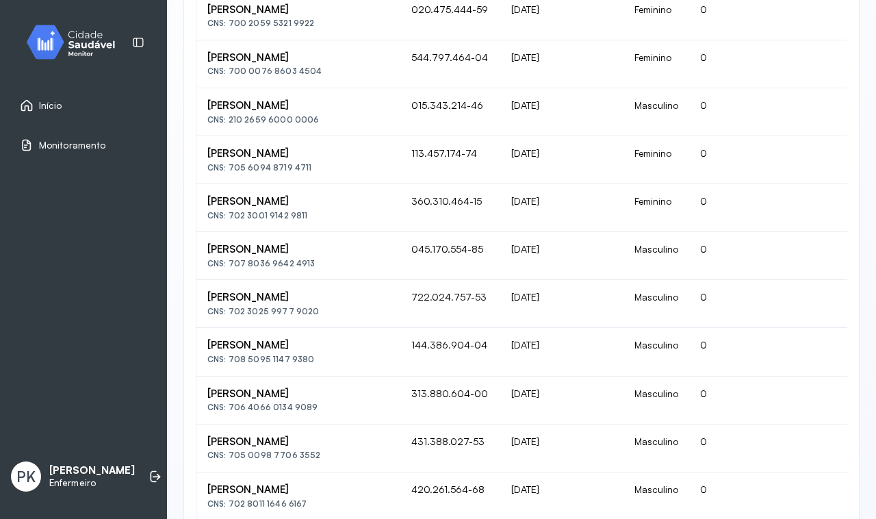
scroll to position [951, 0]
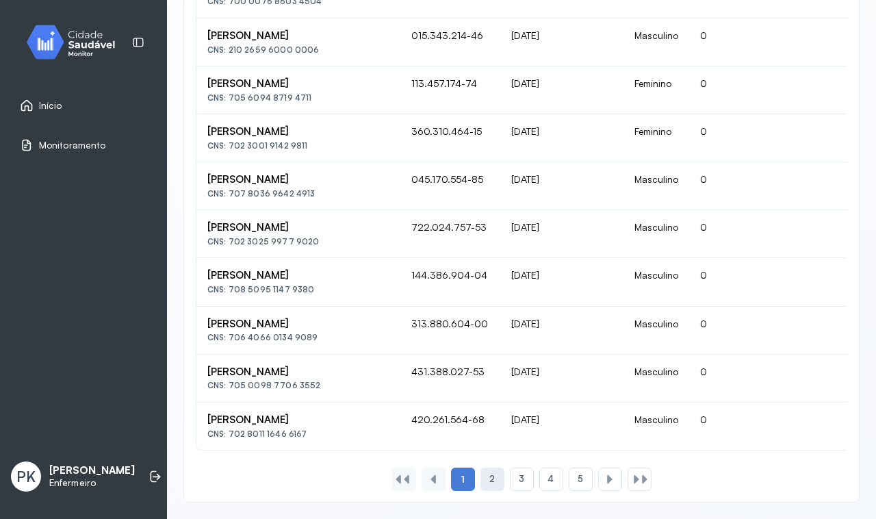
click at [494, 479] on div "2" at bounding box center [492, 478] width 24 height 23
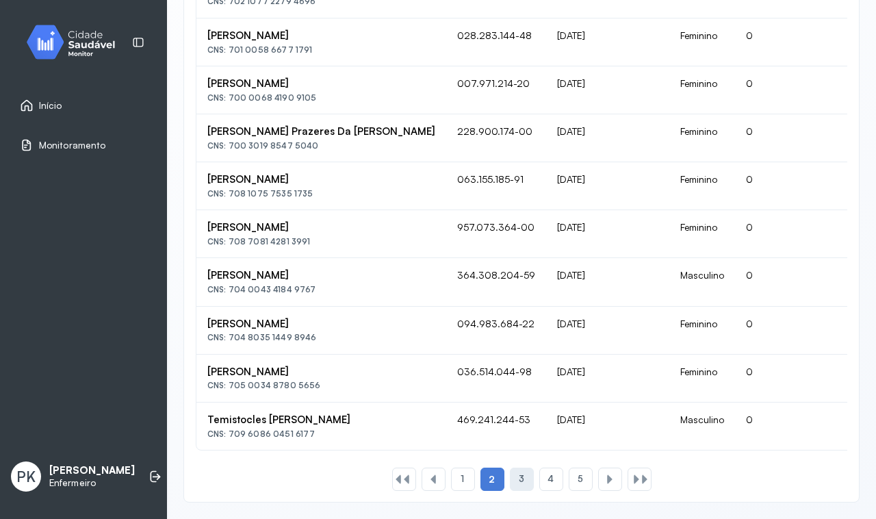
click at [519, 479] on span "3" at bounding box center [521, 479] width 5 height 12
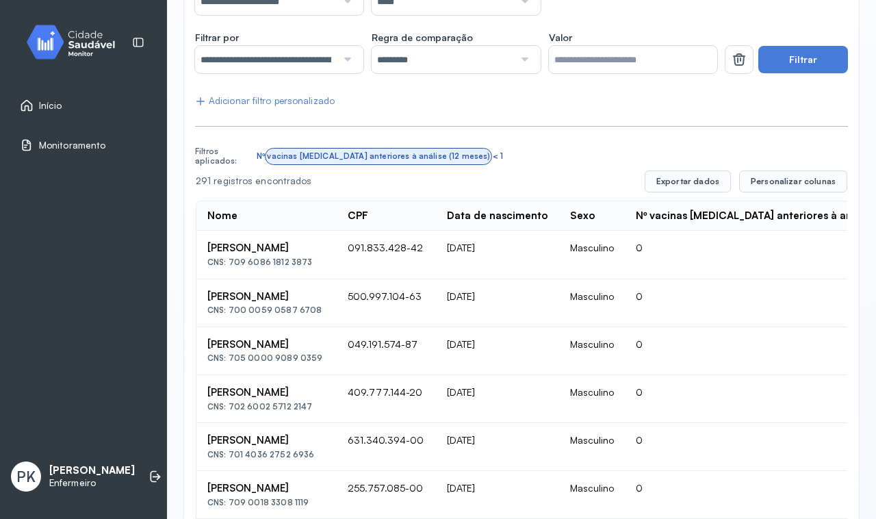
scroll to position [171, 0]
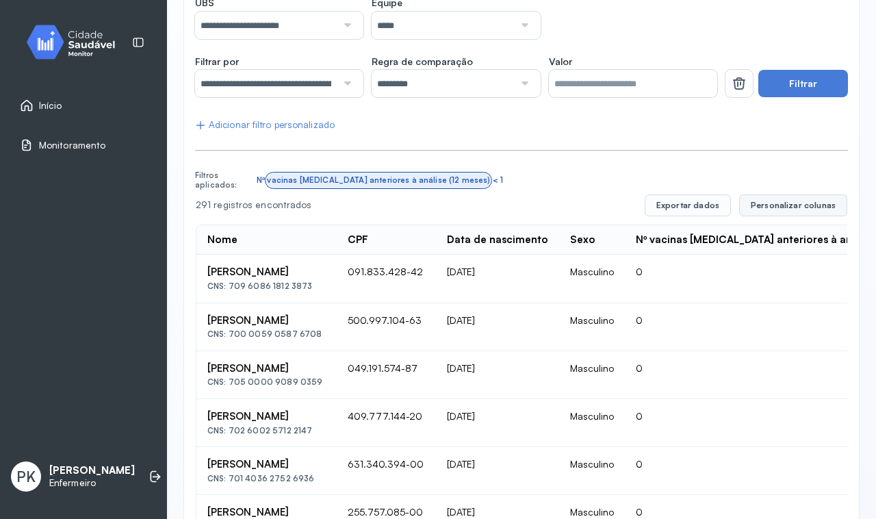
click at [826, 200] on button "Personalizar colunas" at bounding box center [793, 205] width 108 height 22
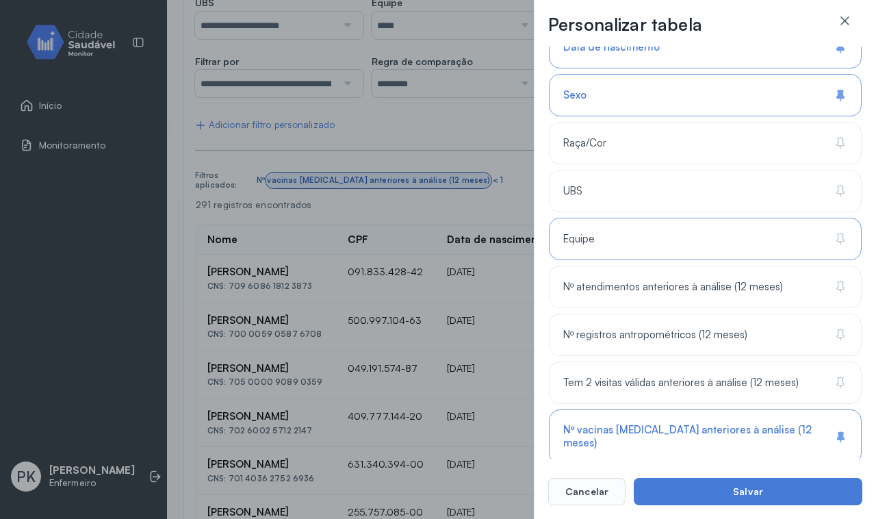
scroll to position [220, 0]
click at [597, 498] on button "Cancelar" at bounding box center [586, 491] width 77 height 27
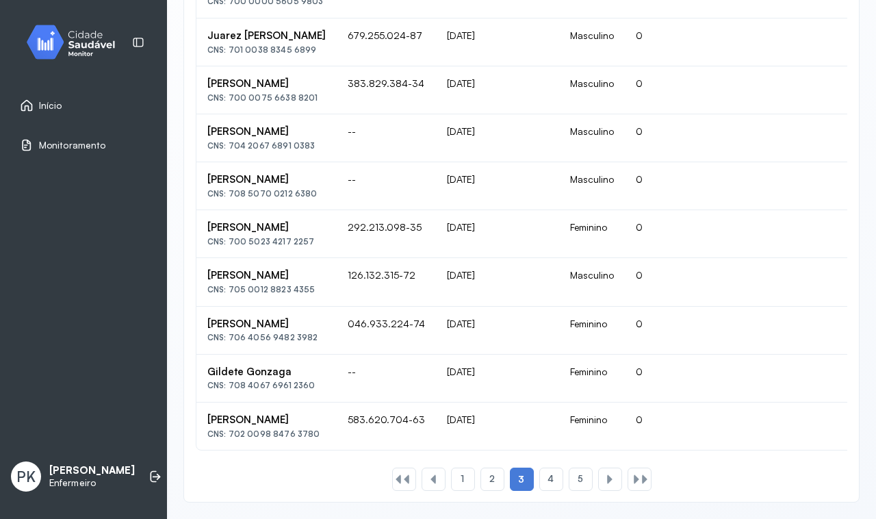
scroll to position [951, 0]
